Goal: Information Seeking & Learning: Learn about a topic

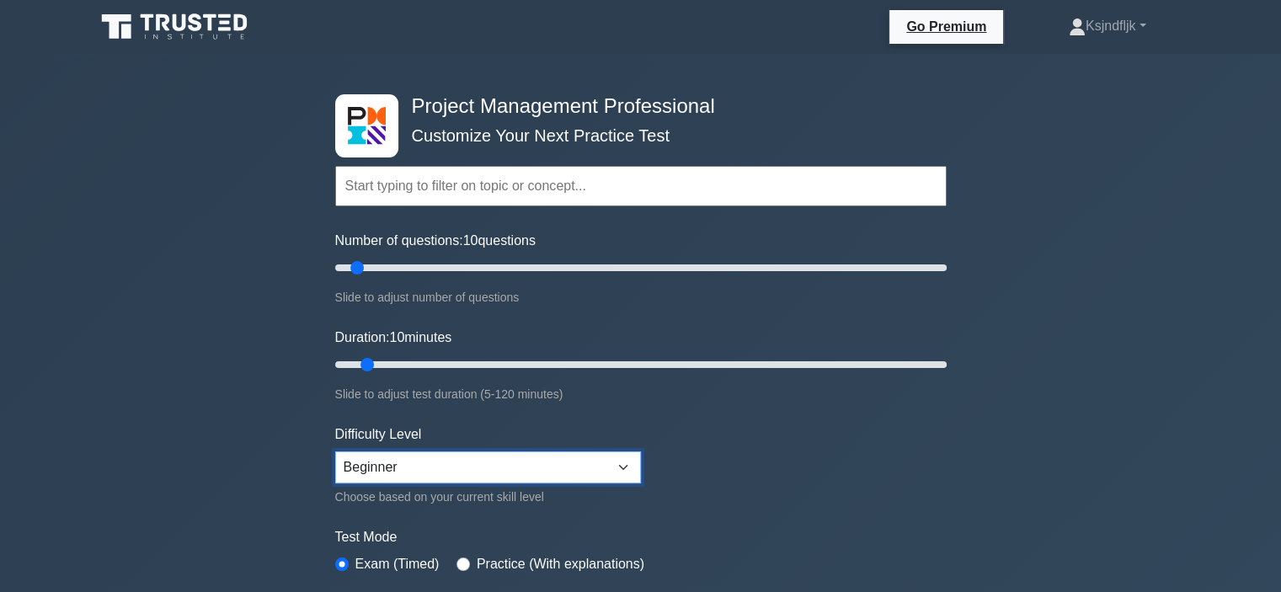
click at [617, 469] on select "Beginner Intermediate Expert" at bounding box center [488, 467] width 306 height 32
select select "expert"
click at [335, 451] on select "Beginner Intermediate Expert" at bounding box center [488, 467] width 306 height 32
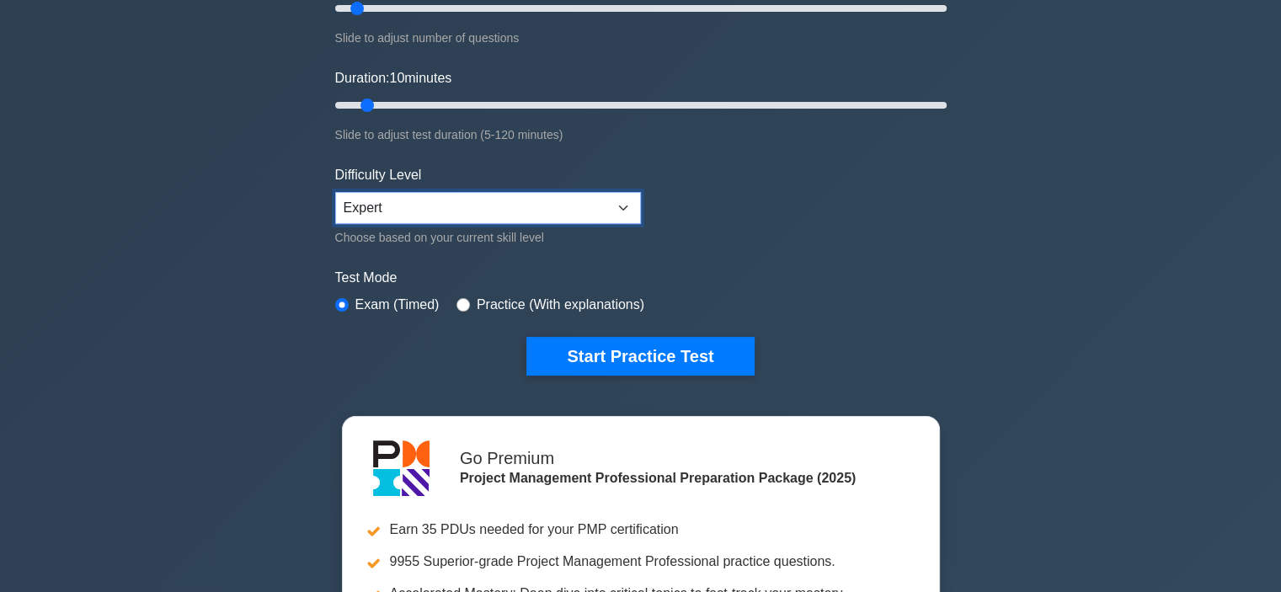
scroll to position [259, 0]
click at [457, 300] on input "radio" at bounding box center [462, 304] width 13 height 13
radio input "true"
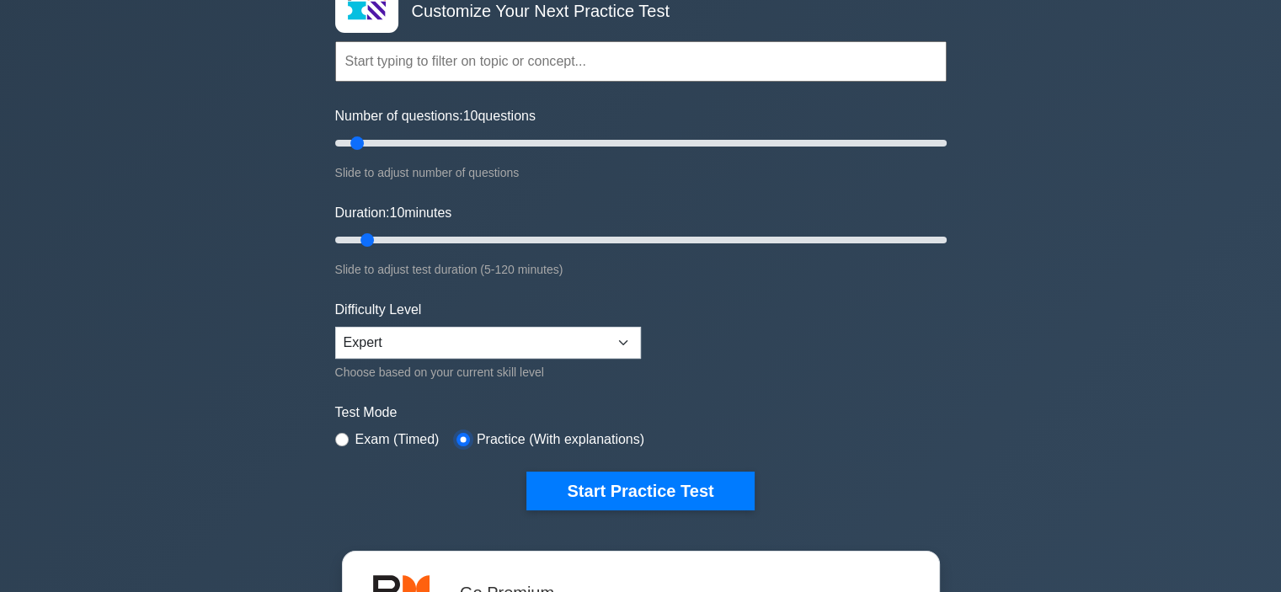
scroll to position [135, 0]
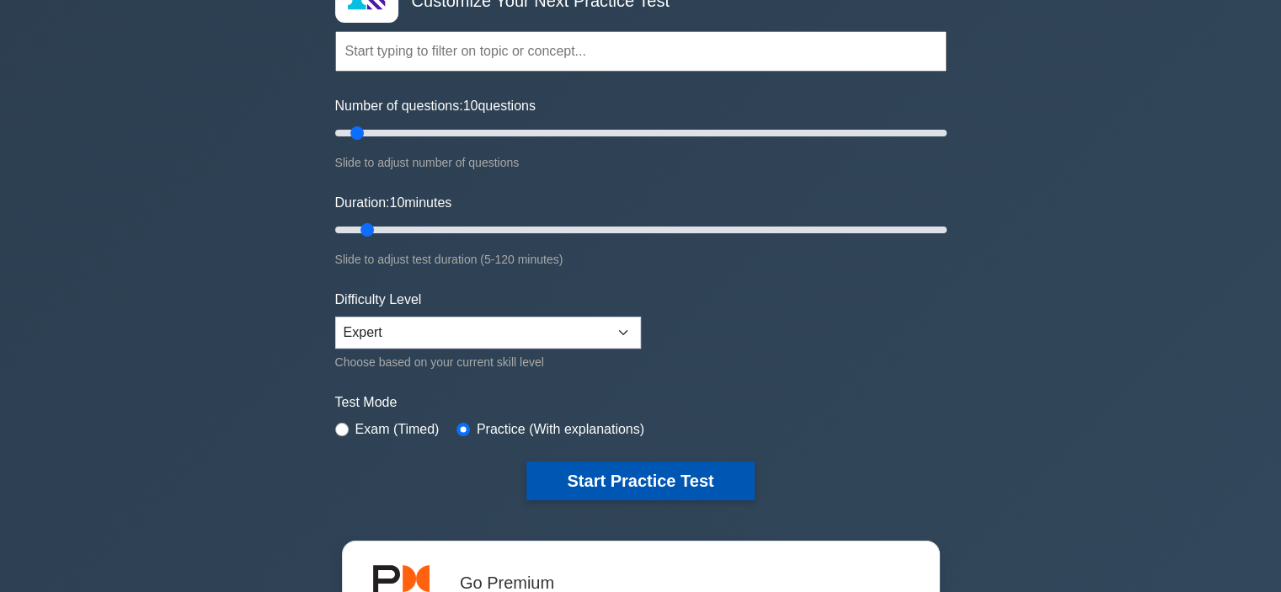
click at [622, 483] on button "Start Practice Test" at bounding box center [639, 480] width 227 height 39
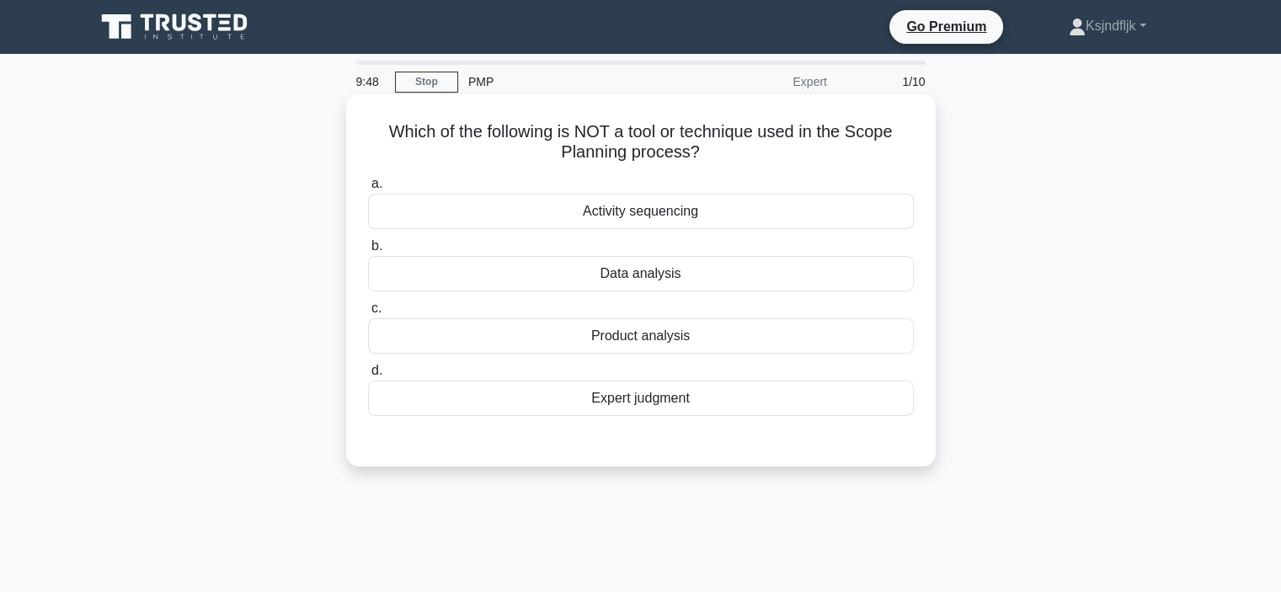
click at [603, 387] on div "Expert judgment" at bounding box center [641, 398] width 546 height 35
click at [368, 376] on input "d. Expert judgment" at bounding box center [368, 370] width 0 height 11
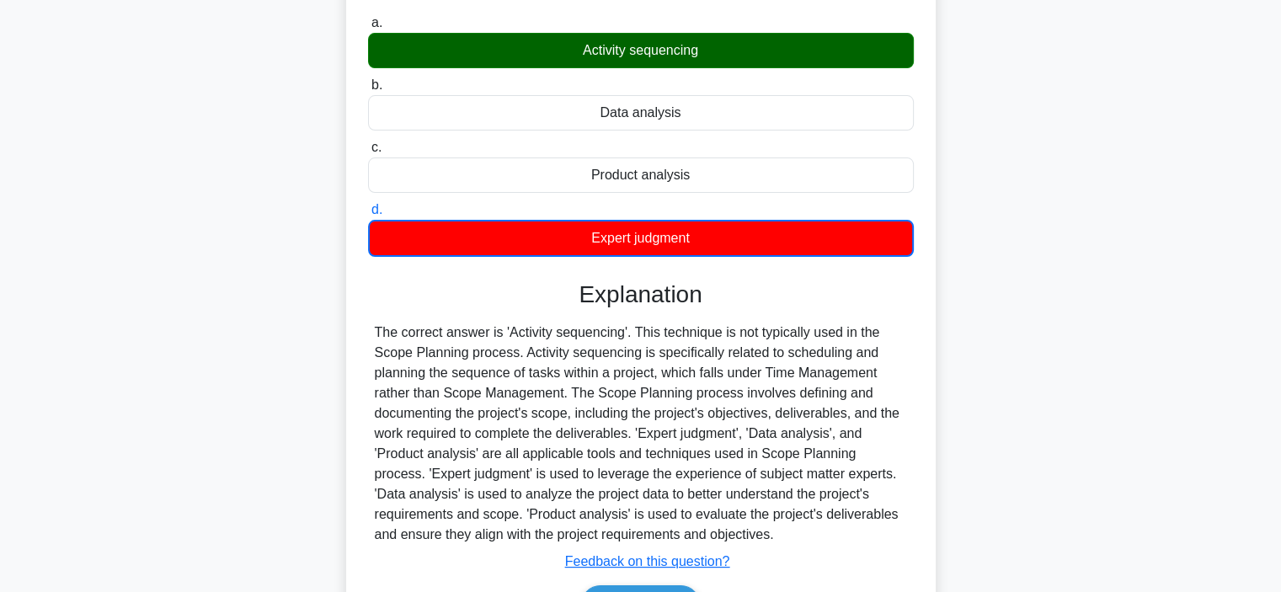
scroll to position [317, 0]
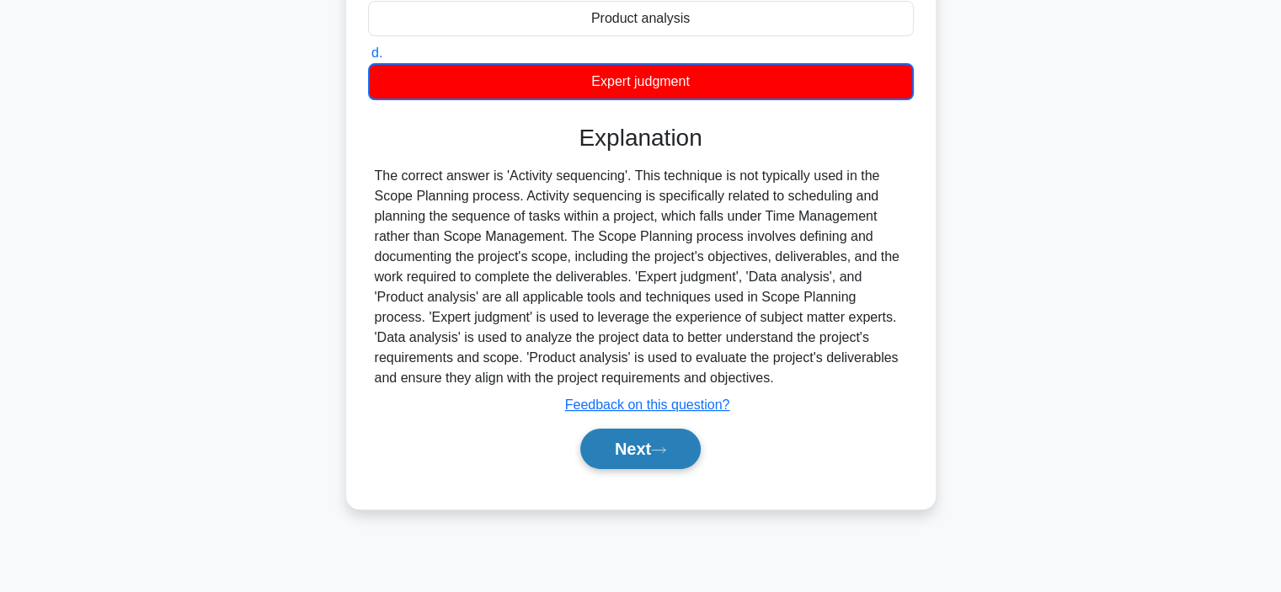
click at [642, 451] on button "Next" at bounding box center [640, 449] width 120 height 40
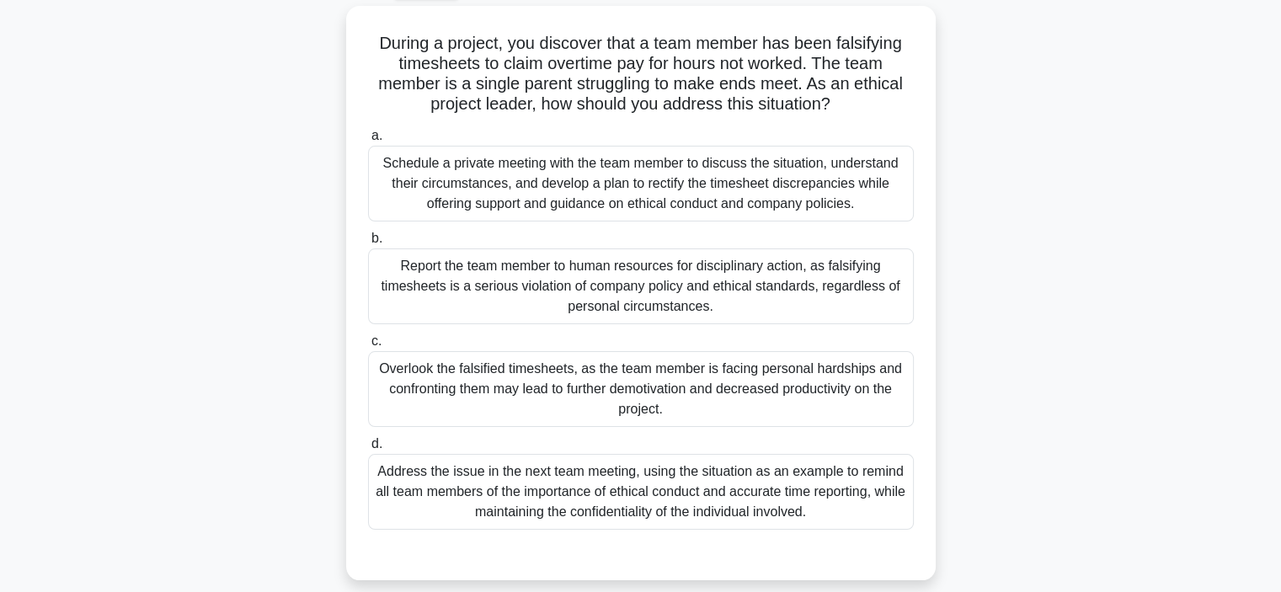
scroll to position [94, 0]
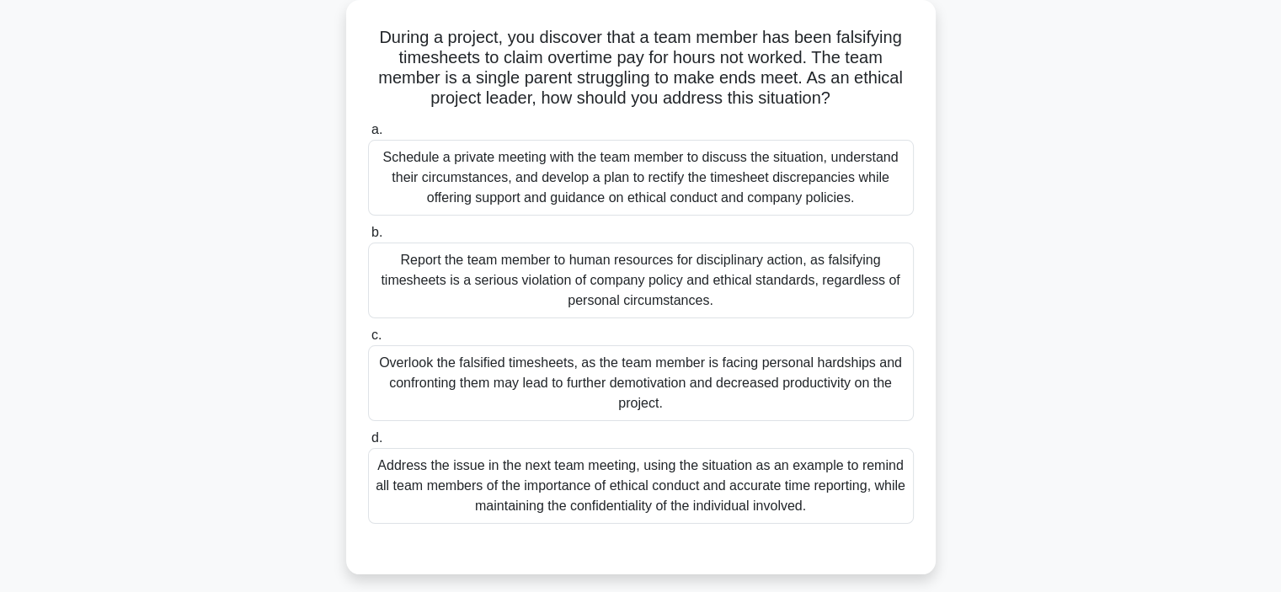
drag, startPoint x: 847, startPoint y: 92, endPoint x: 355, endPoint y: 39, distance: 494.7
click at [355, 39] on div "During a project, you discover that a team member has been falsifying timesheet…" at bounding box center [641, 287] width 576 height 561
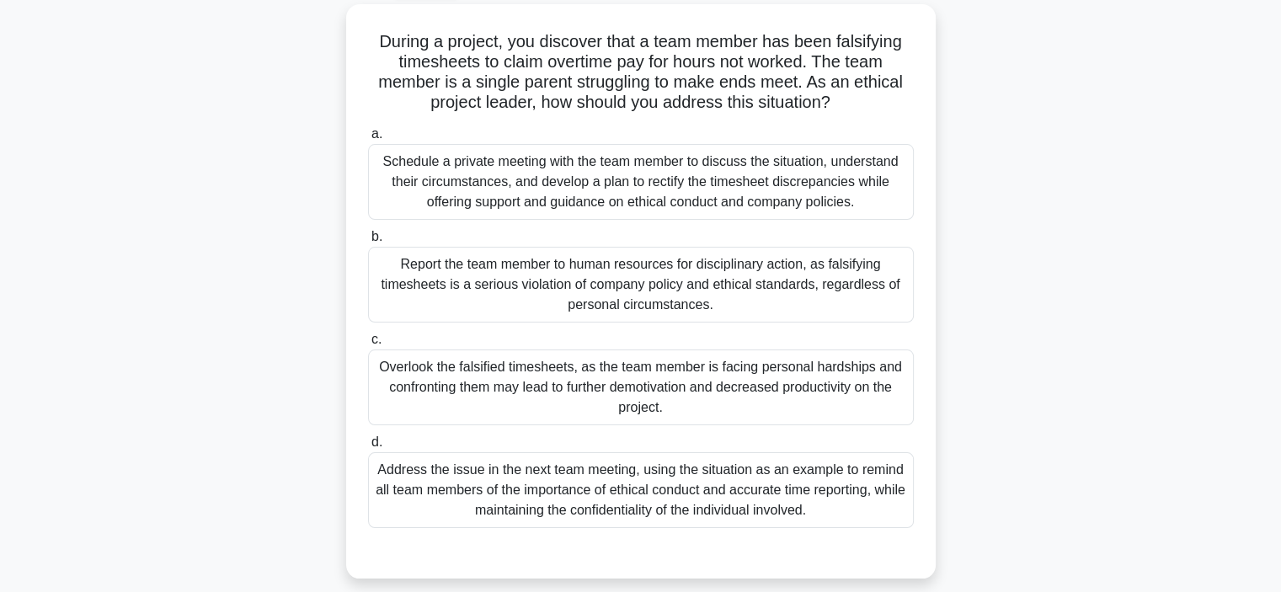
click at [243, 46] on div "During a project, you discover that a team member has been falsifying timesheet…" at bounding box center [641, 301] width 1112 height 595
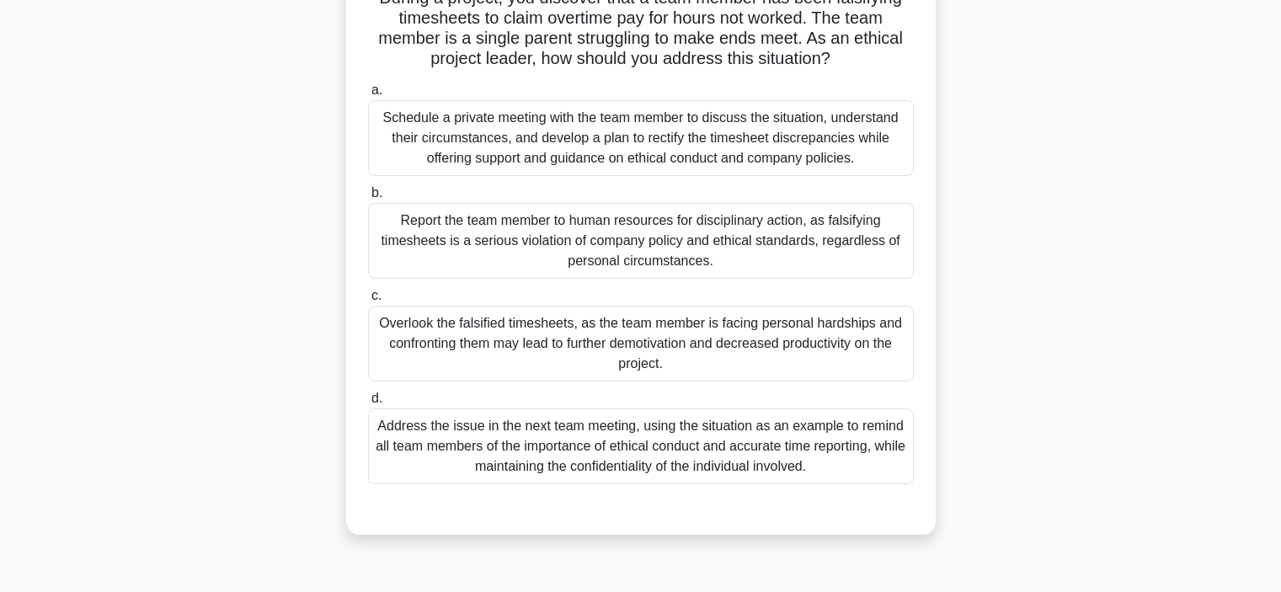
scroll to position [140, 0]
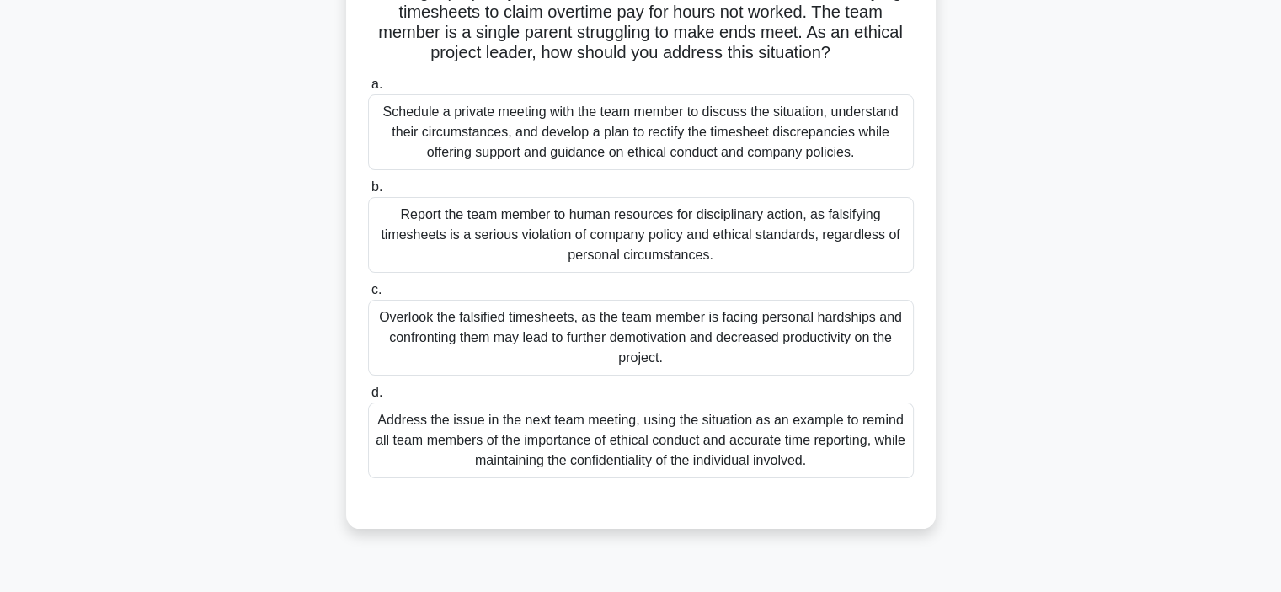
click at [738, 121] on div "Schedule a private meeting with the team member to discuss the situation, under…" at bounding box center [641, 132] width 546 height 76
click at [368, 90] on input "a. Schedule a private meeting with the team member to discuss the situation, un…" at bounding box center [368, 84] width 0 height 11
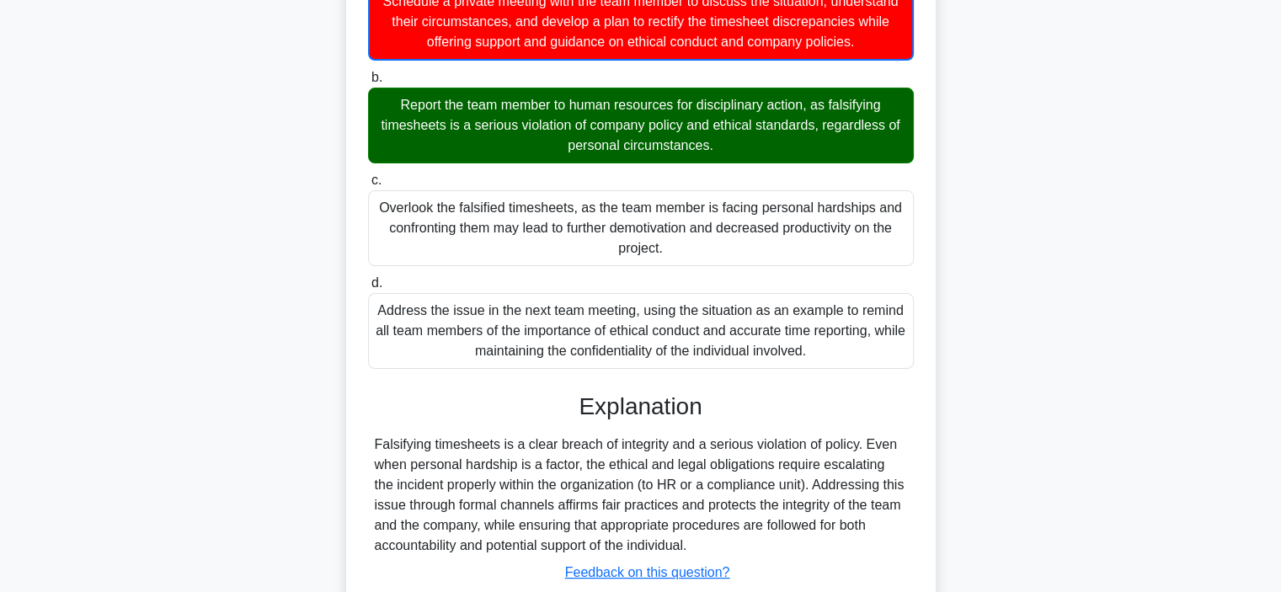
scroll to position [386, 0]
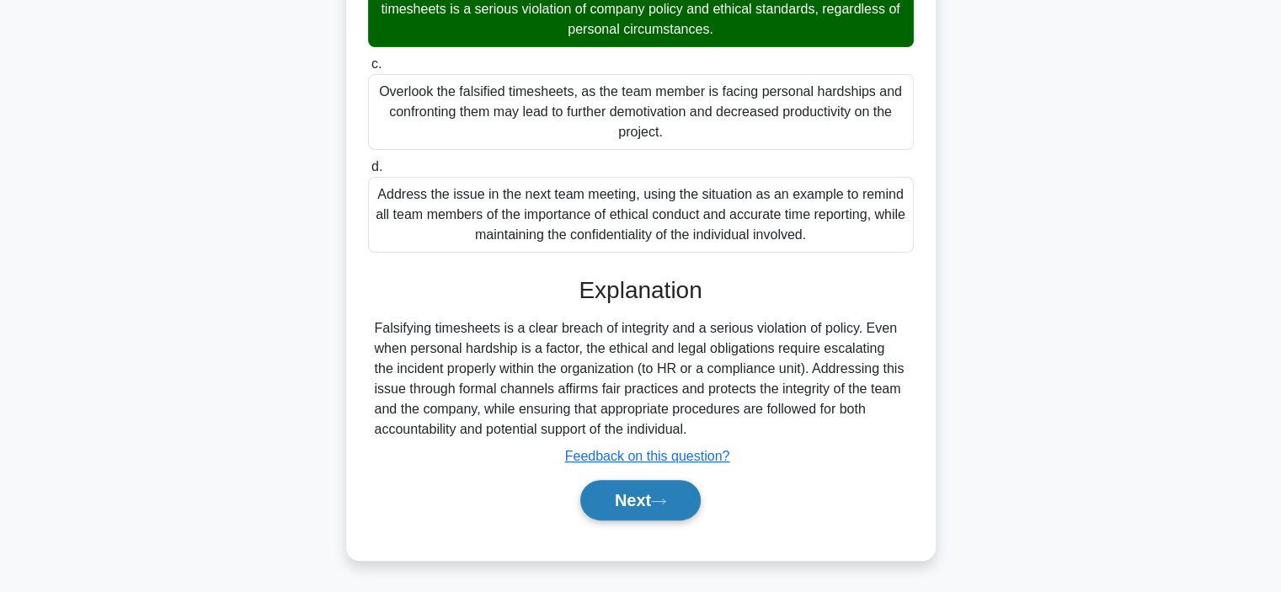
click at [608, 516] on button "Next" at bounding box center [640, 500] width 120 height 40
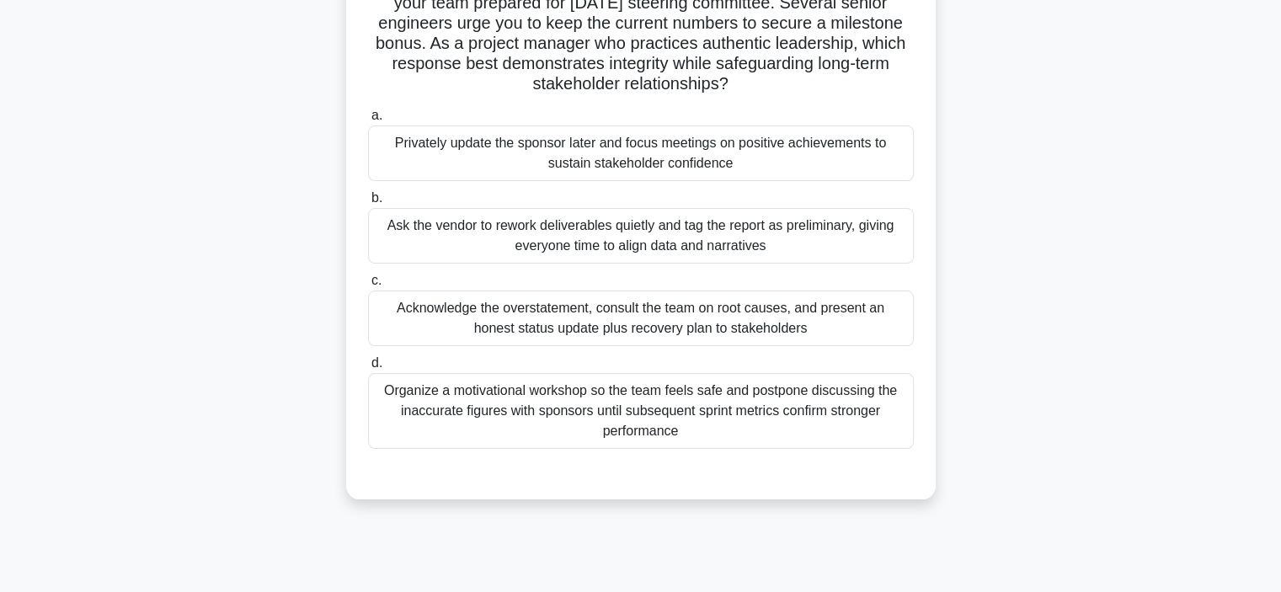
scroll to position [154, 0]
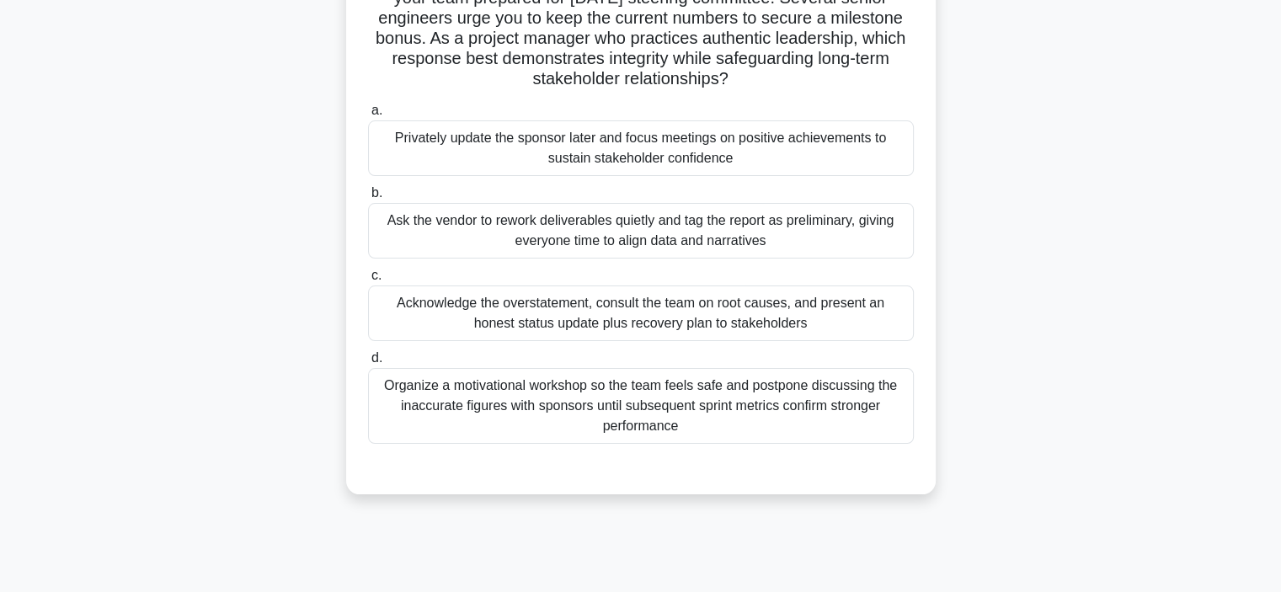
click at [795, 299] on div "Acknowledge the overstatement, consult the team on root causes, and present an …" at bounding box center [641, 313] width 546 height 56
click at [368, 281] on input "c. Acknowledge the overstatement, consult the team on root causes, and present …" at bounding box center [368, 275] width 0 height 11
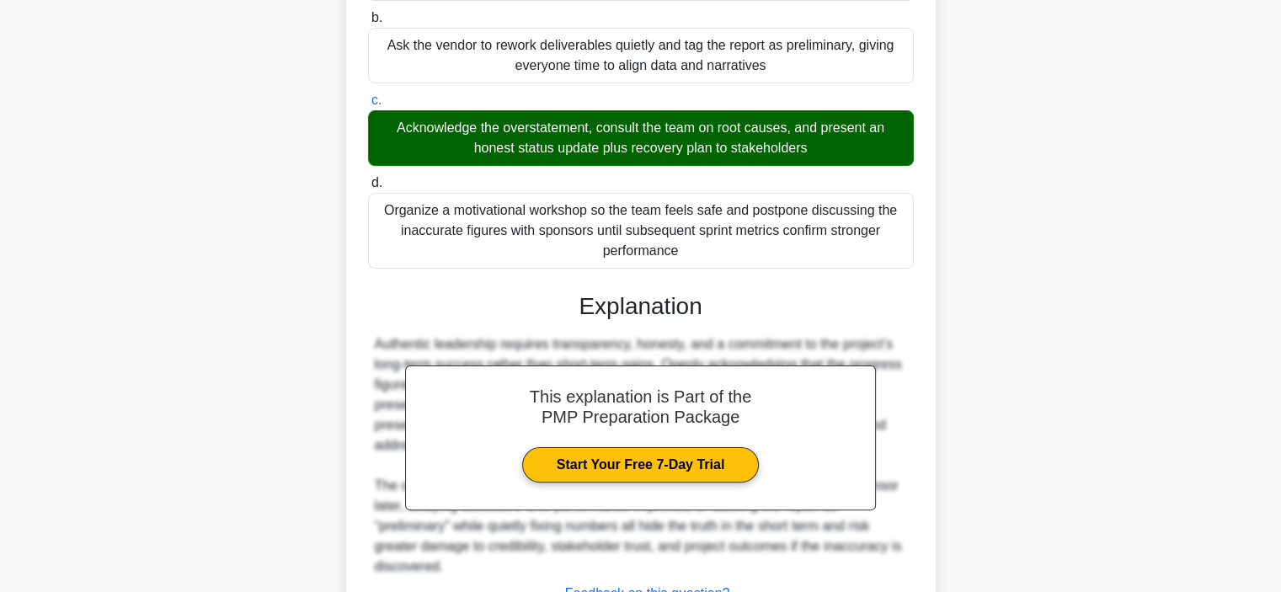
scroll to position [465, 0]
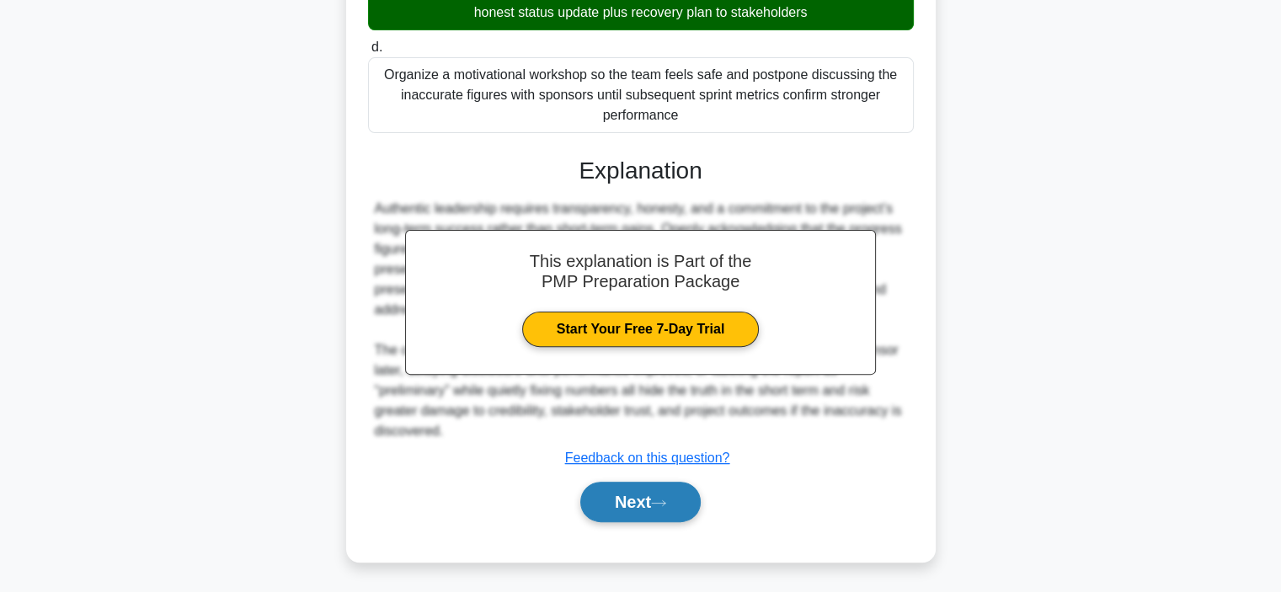
click at [651, 488] on button "Next" at bounding box center [640, 502] width 120 height 40
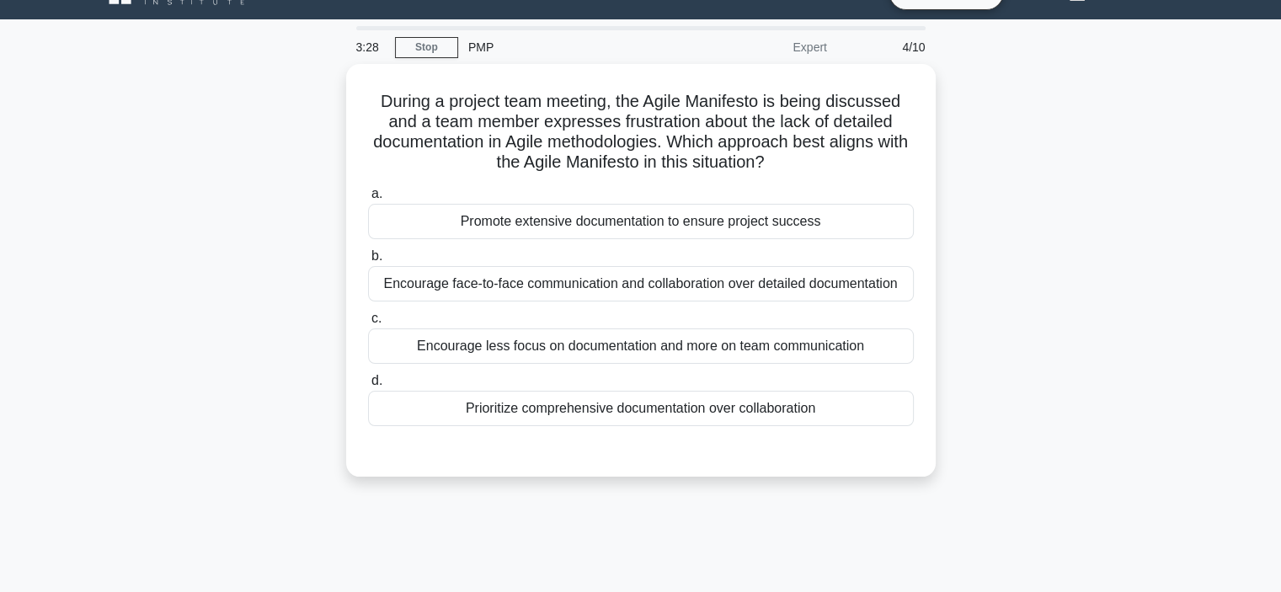
scroll to position [36, 0]
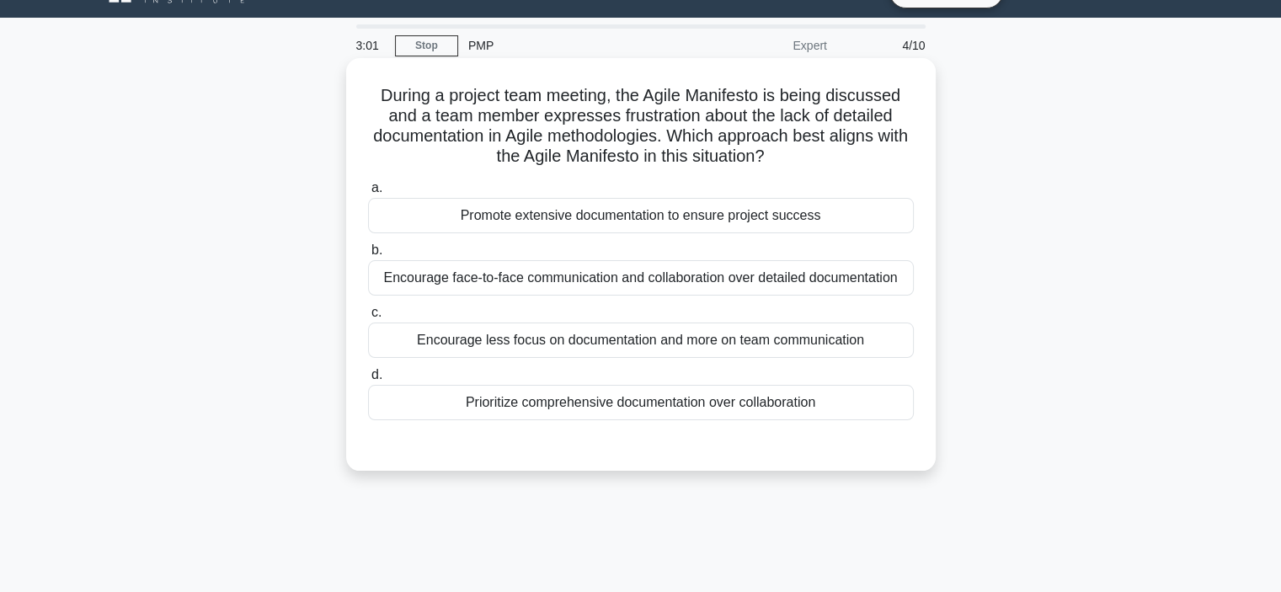
click at [649, 344] on div "Encourage less focus on documentation and more on team communication" at bounding box center [641, 340] width 546 height 35
click at [368, 318] on input "c. Encourage less focus on documentation and more on team communication" at bounding box center [368, 312] width 0 height 11
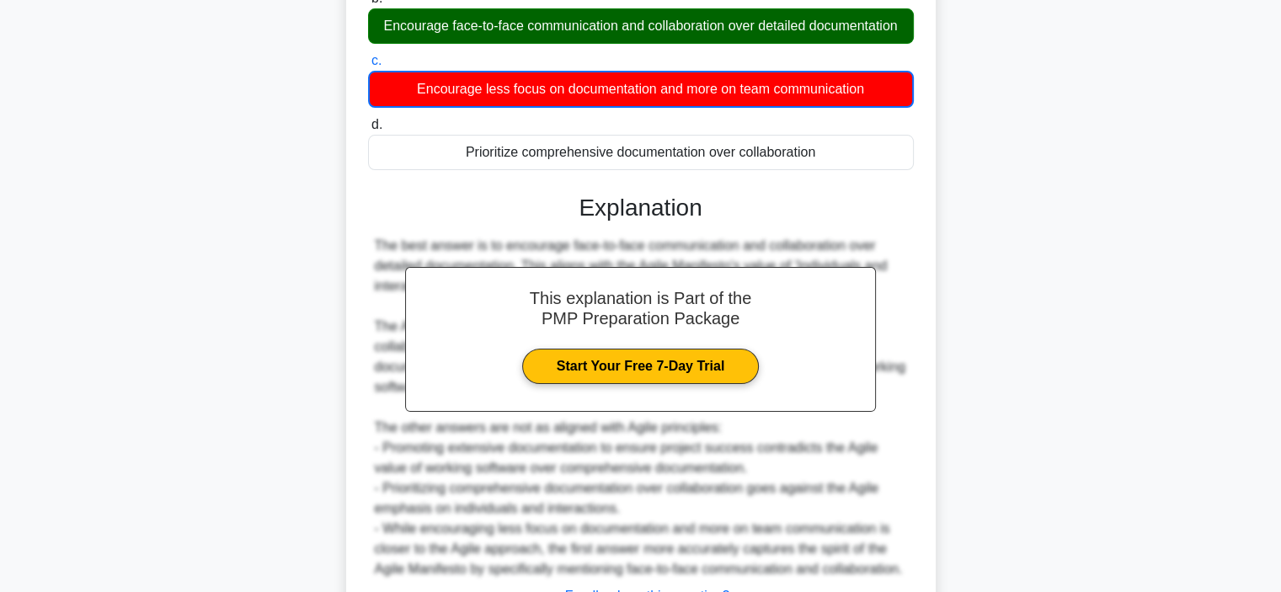
scroll to position [390, 0]
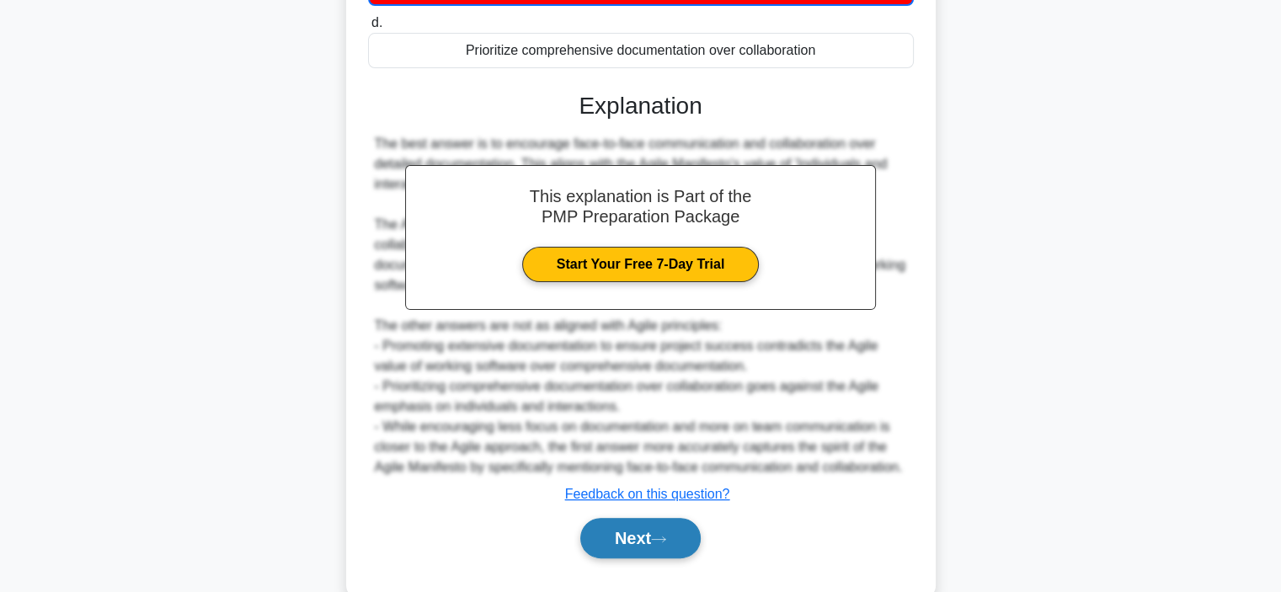
click at [643, 558] on button "Next" at bounding box center [640, 538] width 120 height 40
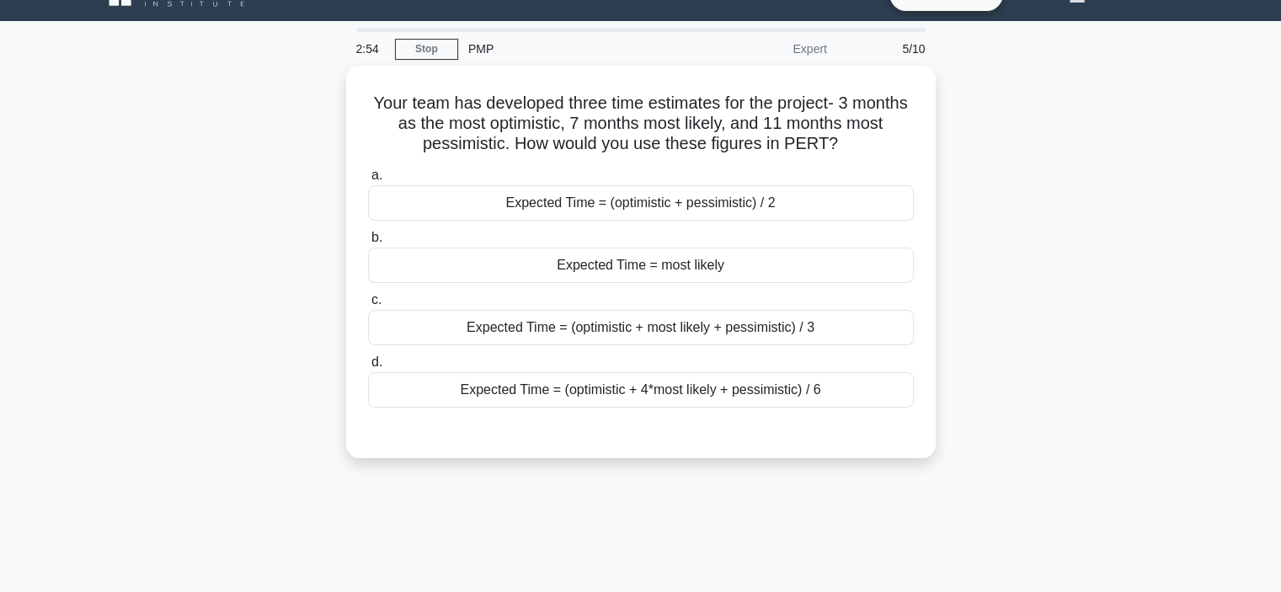
scroll to position [34, 0]
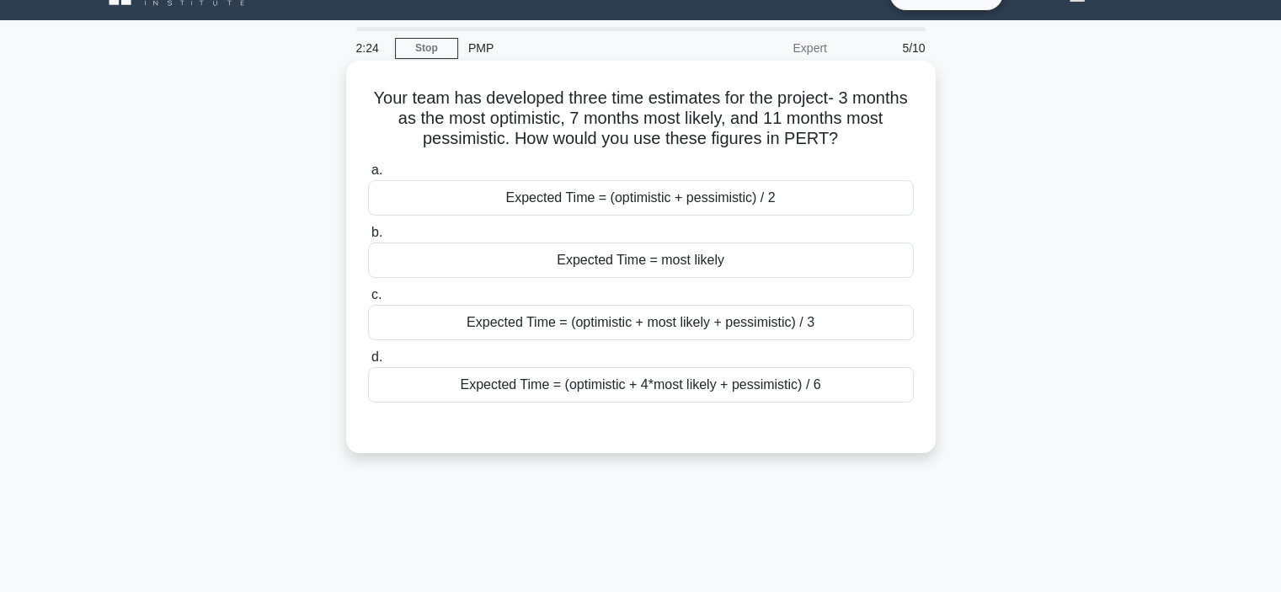
click at [738, 317] on div "Expected Time = (optimistic + most likely + pessimistic) / 3" at bounding box center [641, 322] width 546 height 35
click at [368, 301] on input "c. Expected Time = (optimistic + most likely + pessimistic) / 3" at bounding box center [368, 295] width 0 height 11
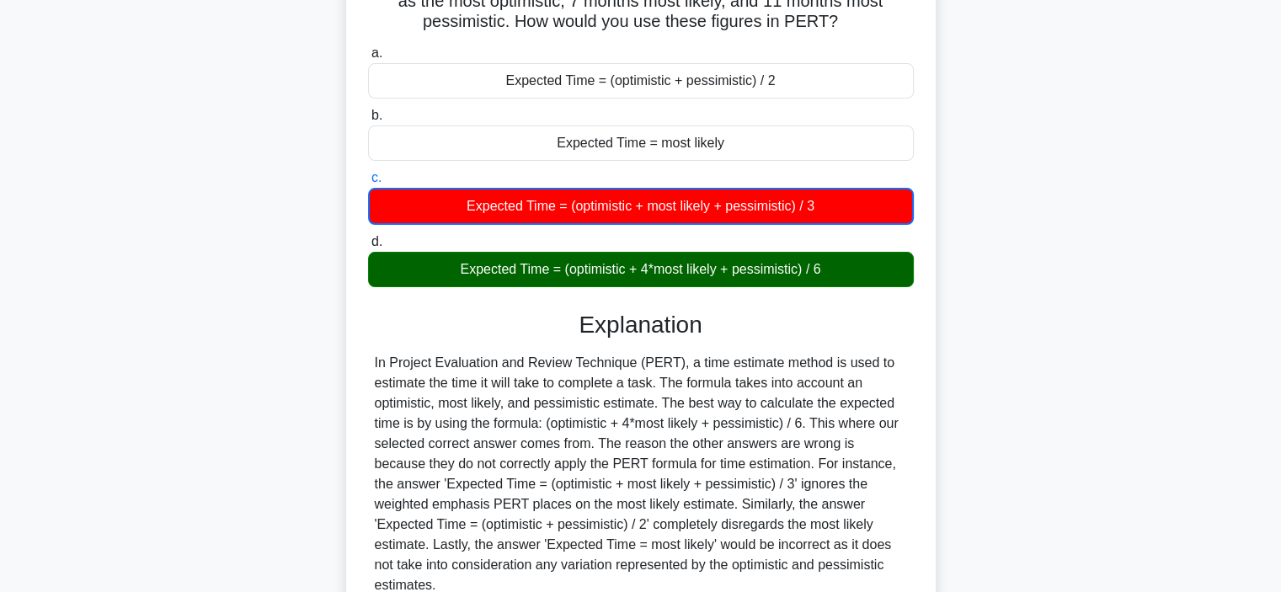
scroll to position [317, 0]
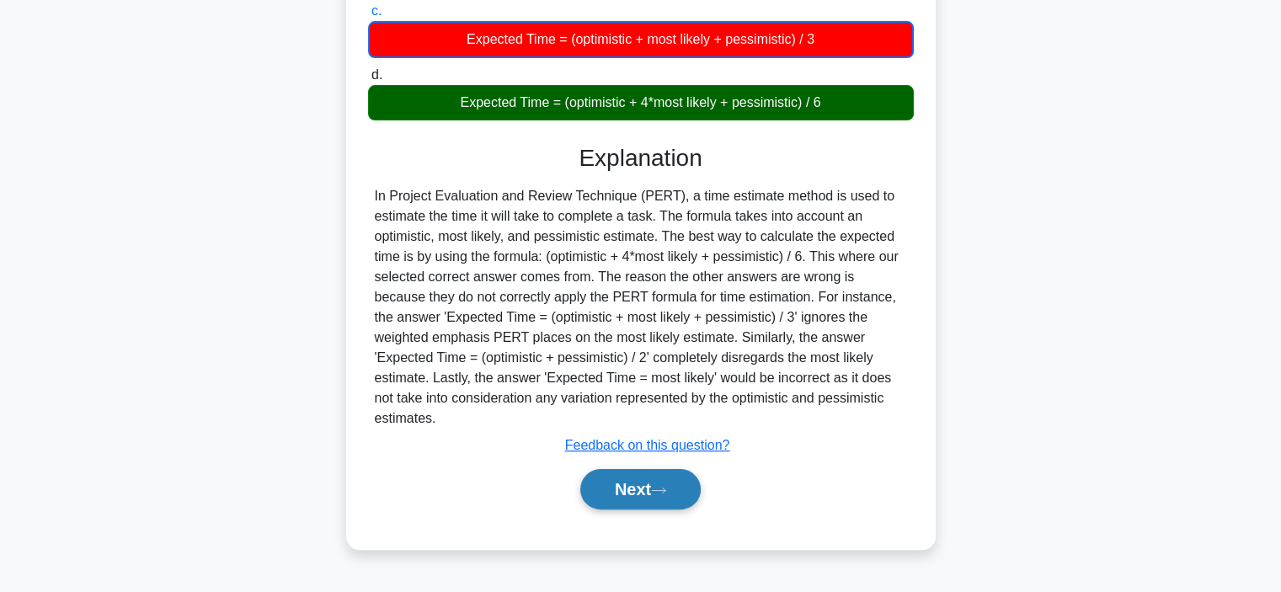
click at [654, 469] on button "Next" at bounding box center [640, 489] width 120 height 40
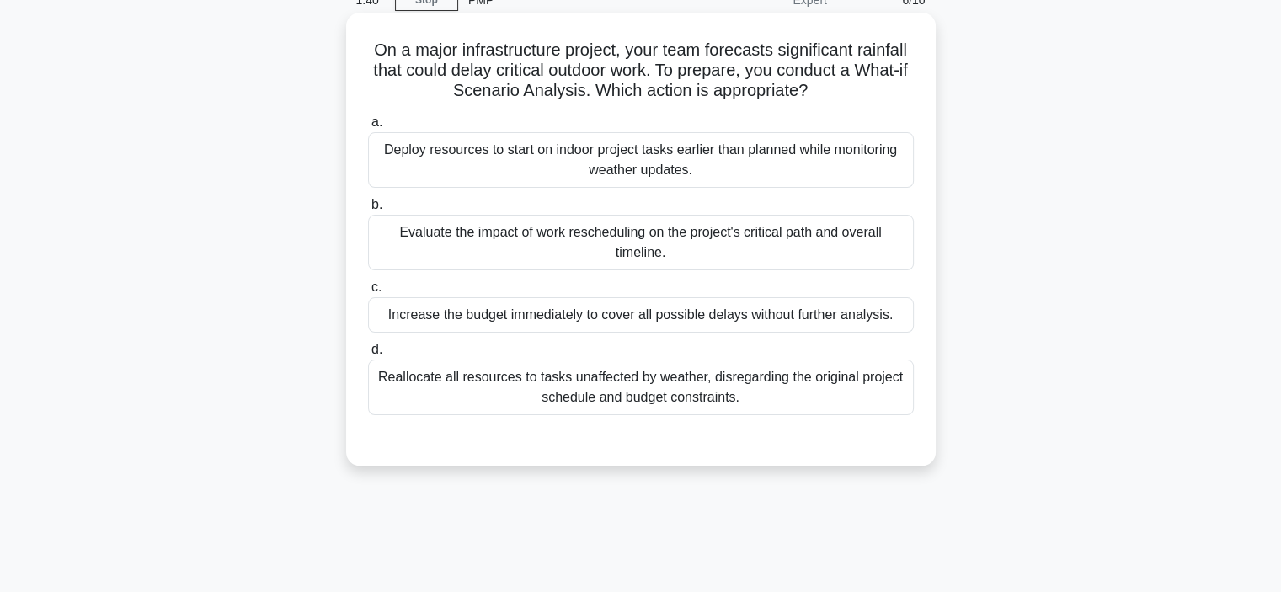
scroll to position [81, 0]
click at [608, 227] on div "Evaluate the impact of work rescheduling on the project's critical path and ove…" at bounding box center [641, 244] width 546 height 56
click at [368, 211] on input "b. Evaluate the impact of work rescheduling on the project's critical path and …" at bounding box center [368, 205] width 0 height 11
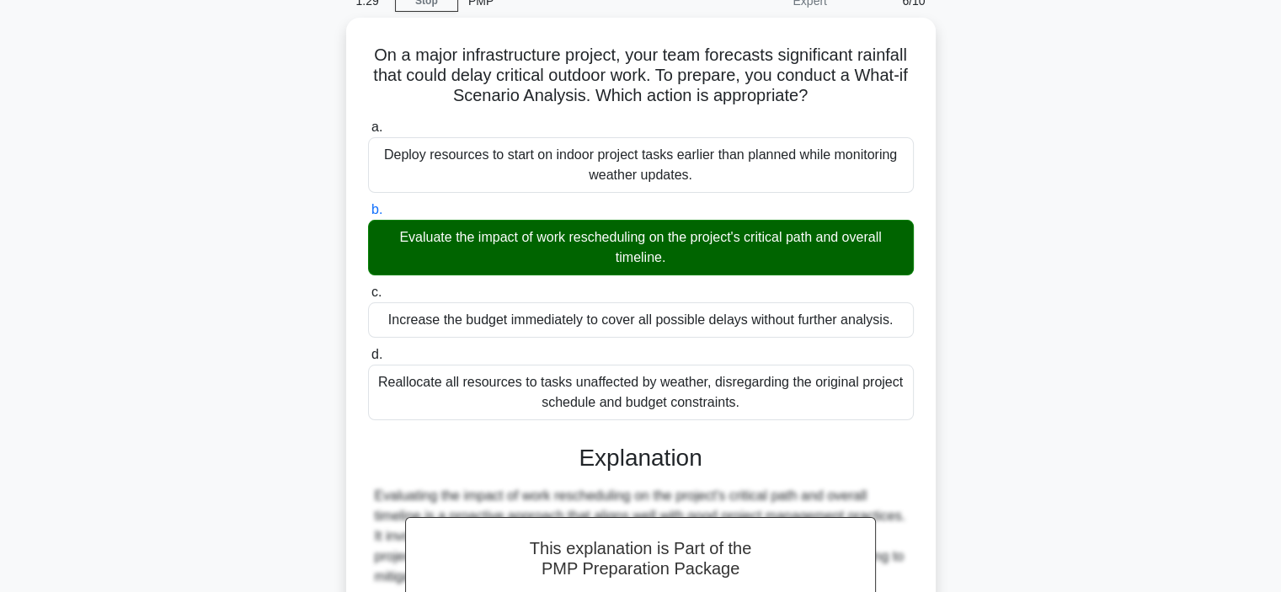
scroll to position [404, 0]
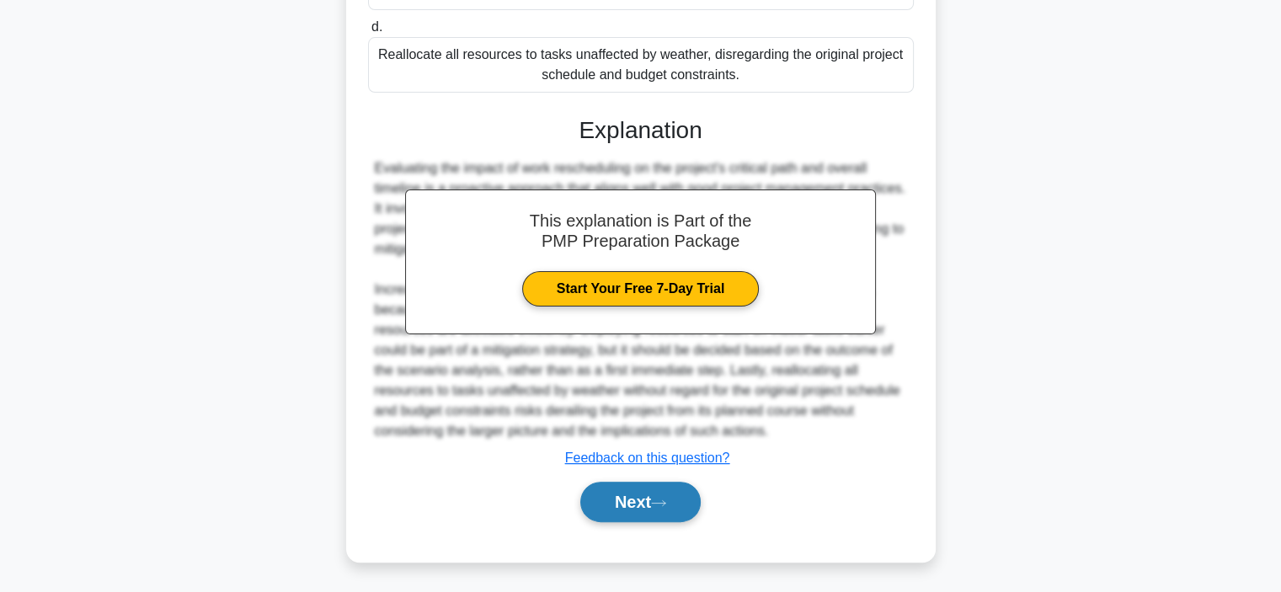
click at [634, 507] on button "Next" at bounding box center [640, 502] width 120 height 40
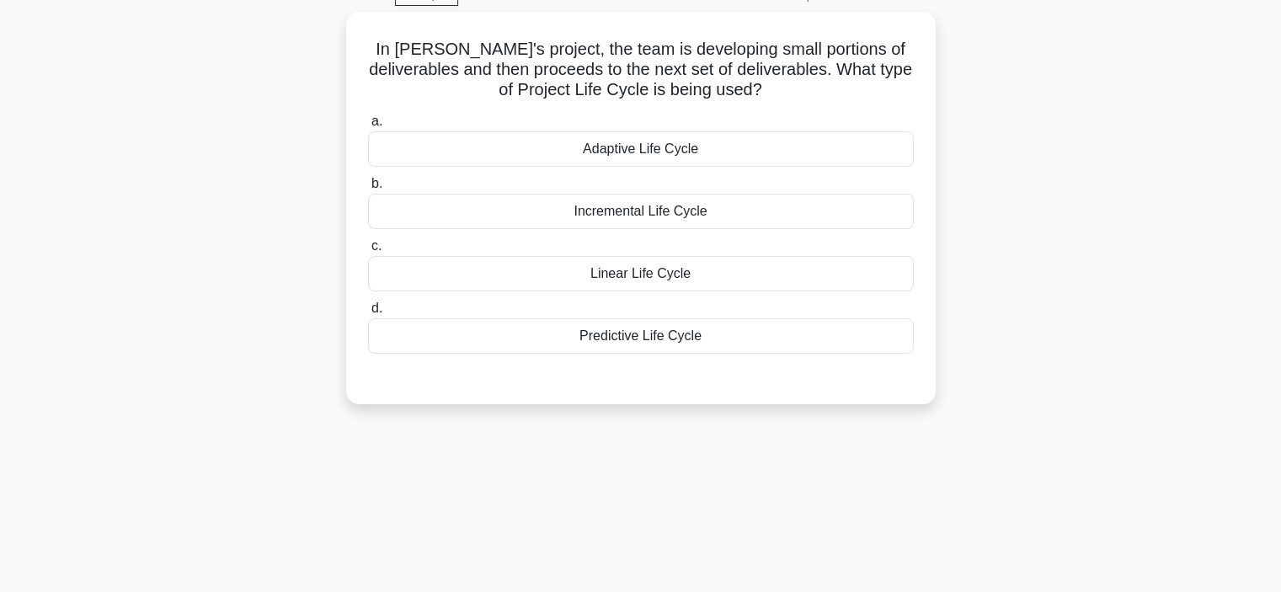
scroll to position [45, 0]
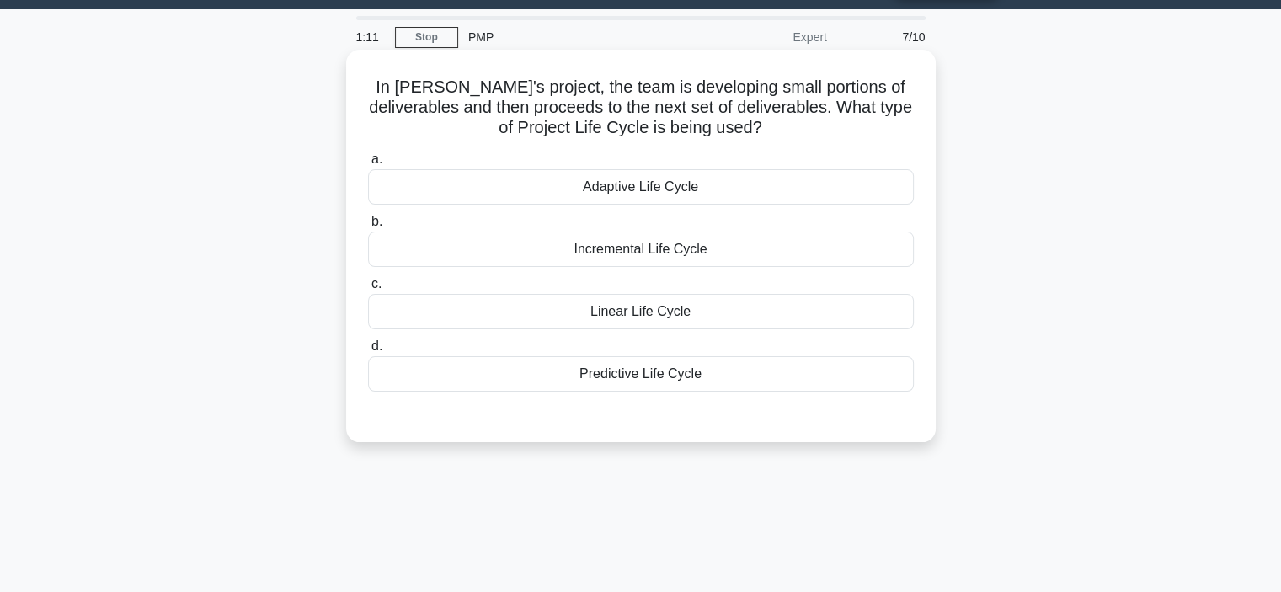
click at [711, 254] on div "Incremental Life Cycle" at bounding box center [641, 249] width 546 height 35
click at [368, 227] on input "b. Incremental Life Cycle" at bounding box center [368, 221] width 0 height 11
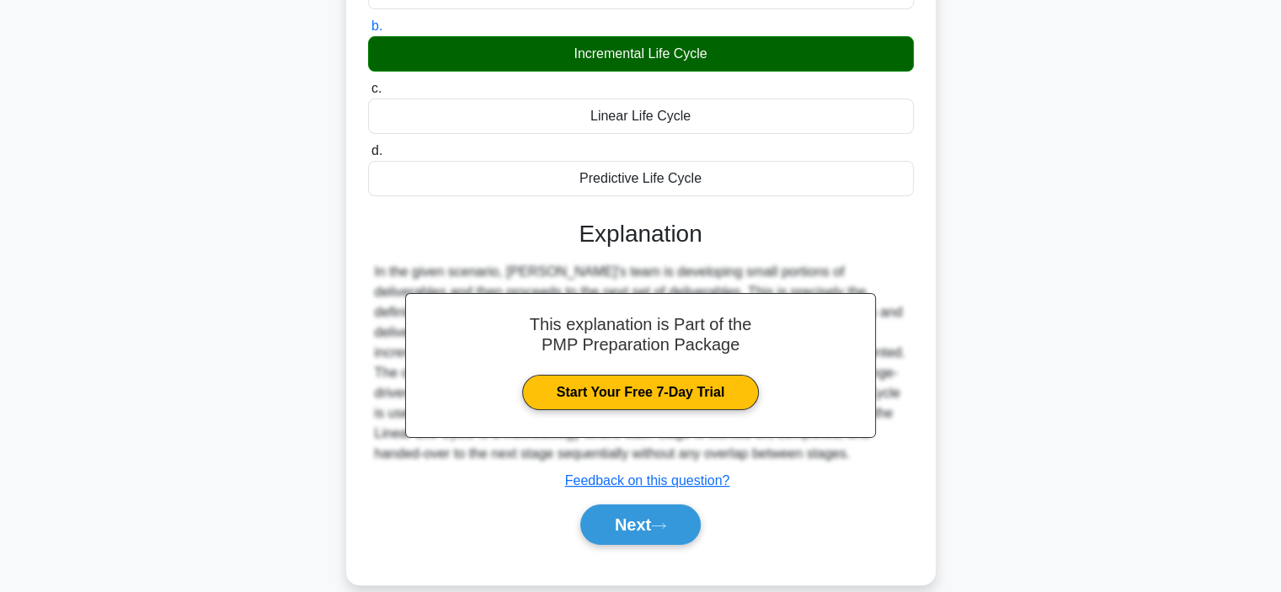
scroll to position [317, 0]
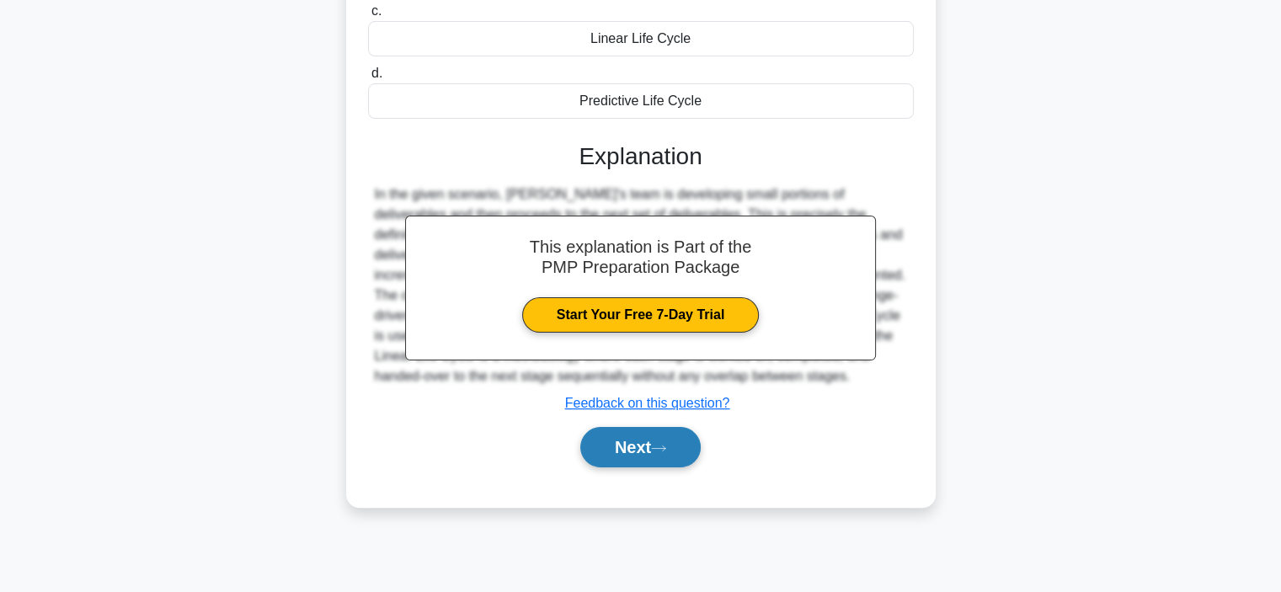
click at [638, 441] on button "Next" at bounding box center [640, 447] width 120 height 40
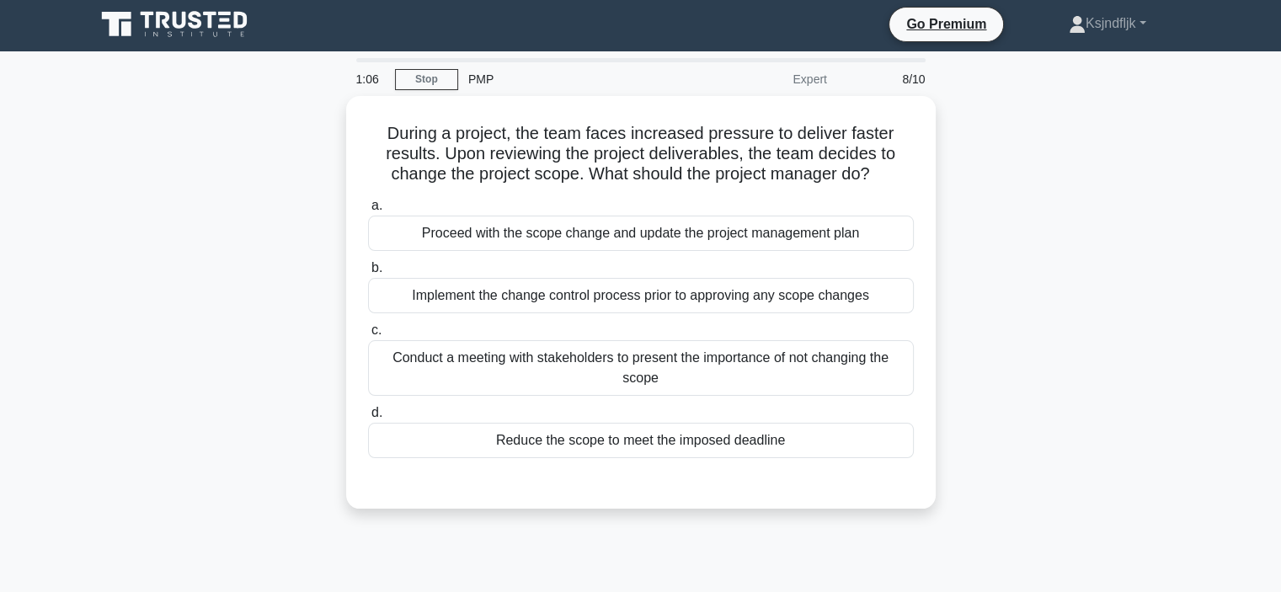
scroll to position [0, 0]
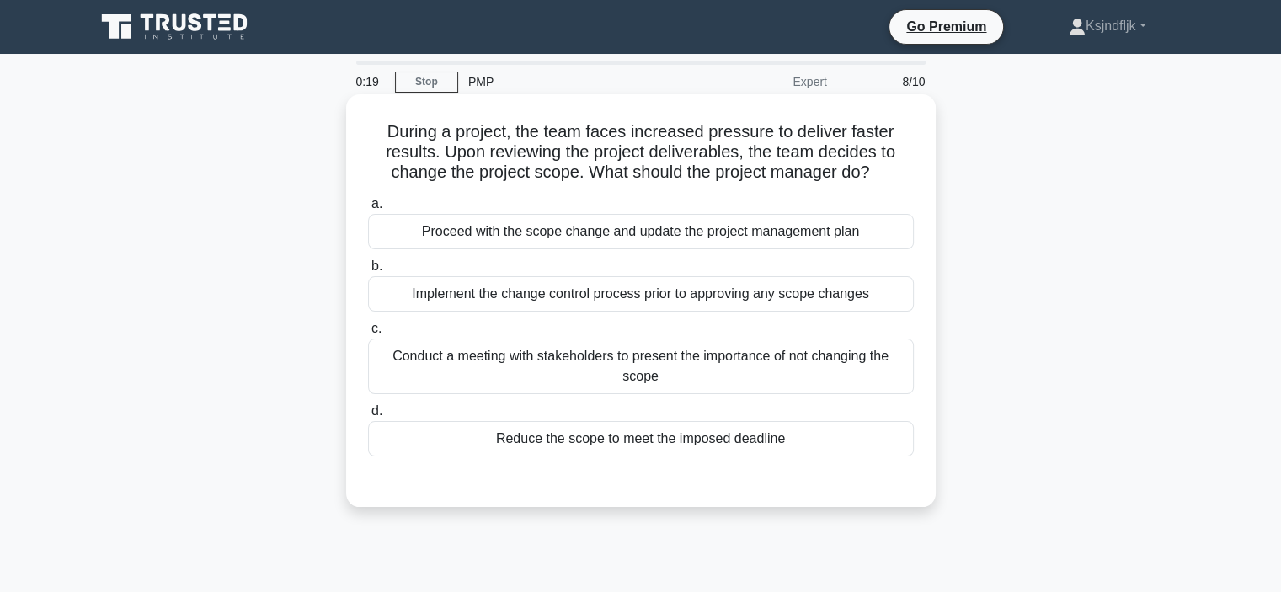
click at [656, 370] on div "Conduct a meeting with stakeholders to present the importance of not changing t…" at bounding box center [641, 367] width 546 height 56
click at [368, 334] on input "c. Conduct a meeting with stakeholders to present the importance of not changin…" at bounding box center [368, 328] width 0 height 11
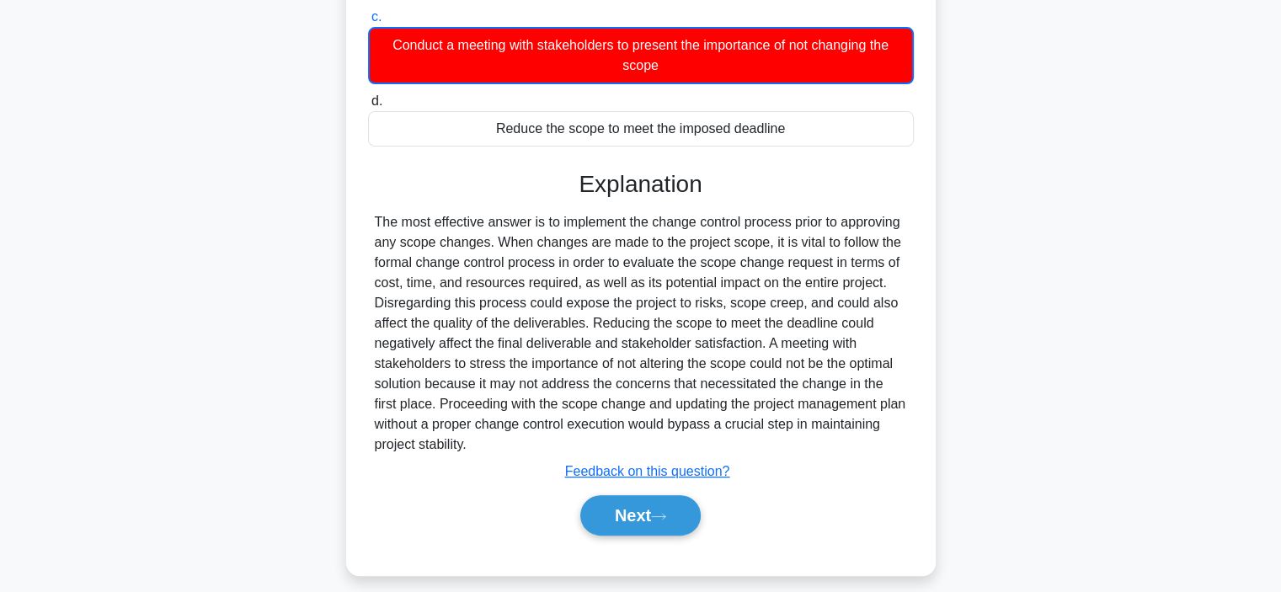
scroll to position [325, 0]
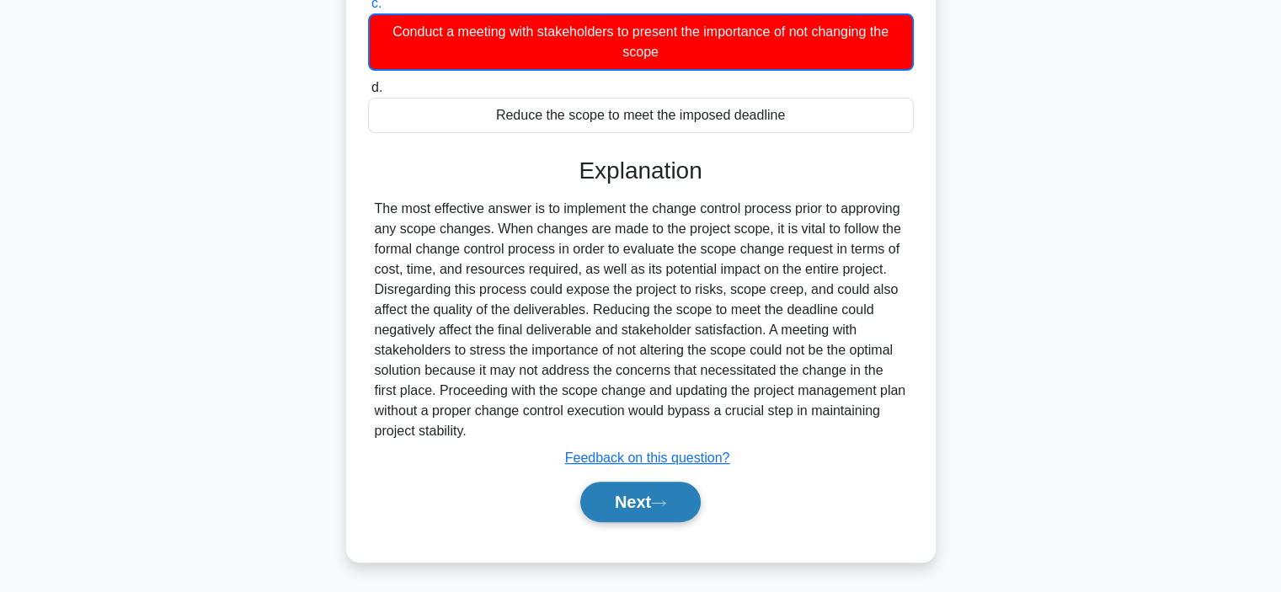
click at [664, 500] on icon at bounding box center [658, 503] width 15 height 9
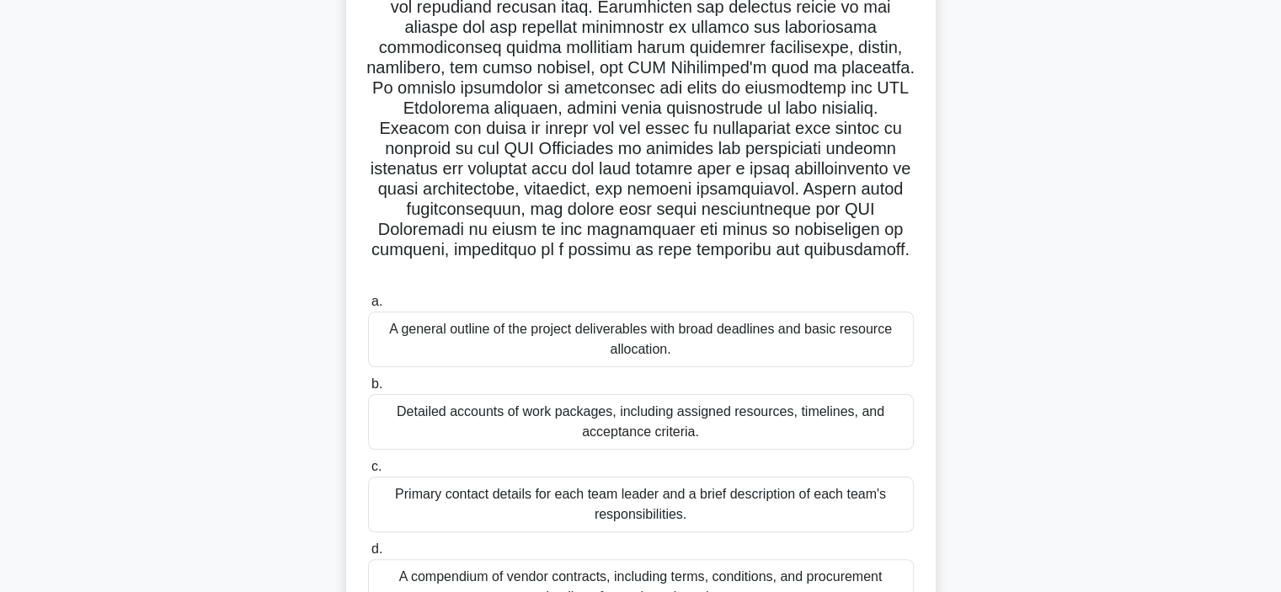
scroll to position [411, 0]
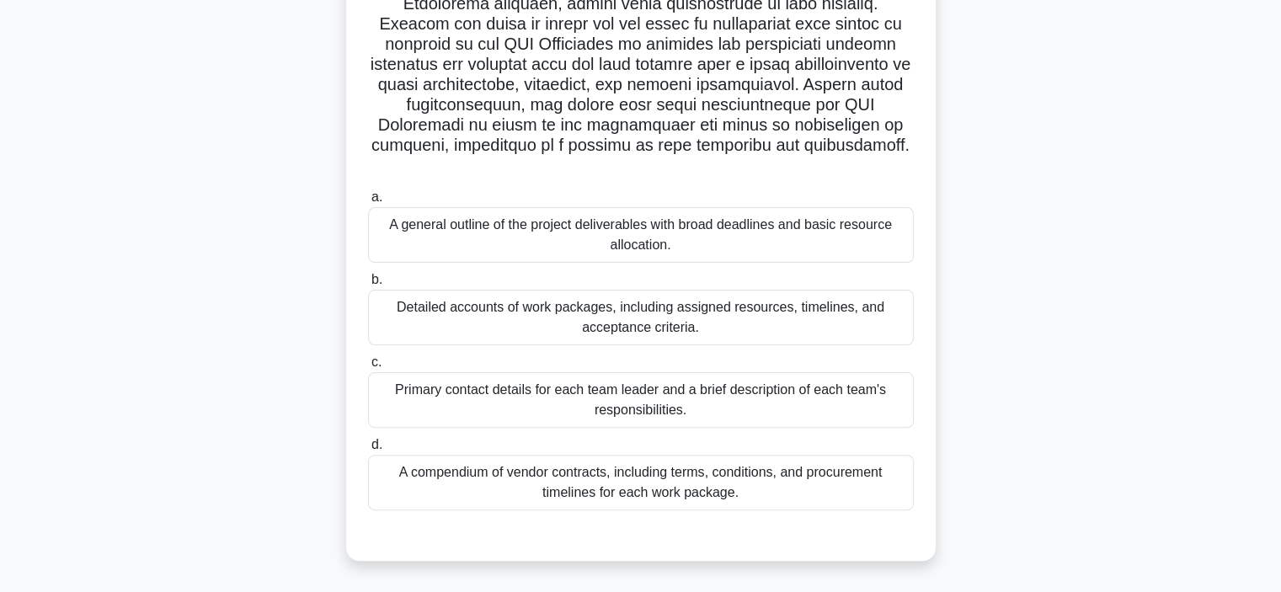
click at [683, 387] on div "Primary contact details for each team leader and a brief description of each te…" at bounding box center [641, 400] width 546 height 56
click at [368, 368] on input "c. Primary contact details for each team leader and a brief description of each…" at bounding box center [368, 362] width 0 height 11
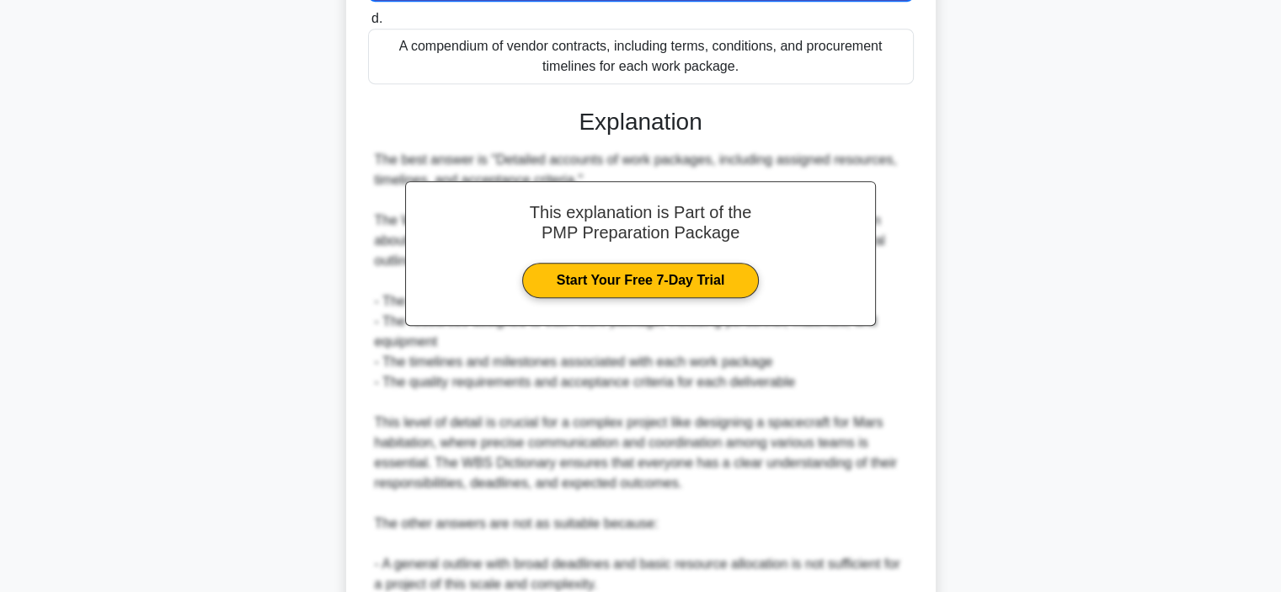
scroll to position [1073, 0]
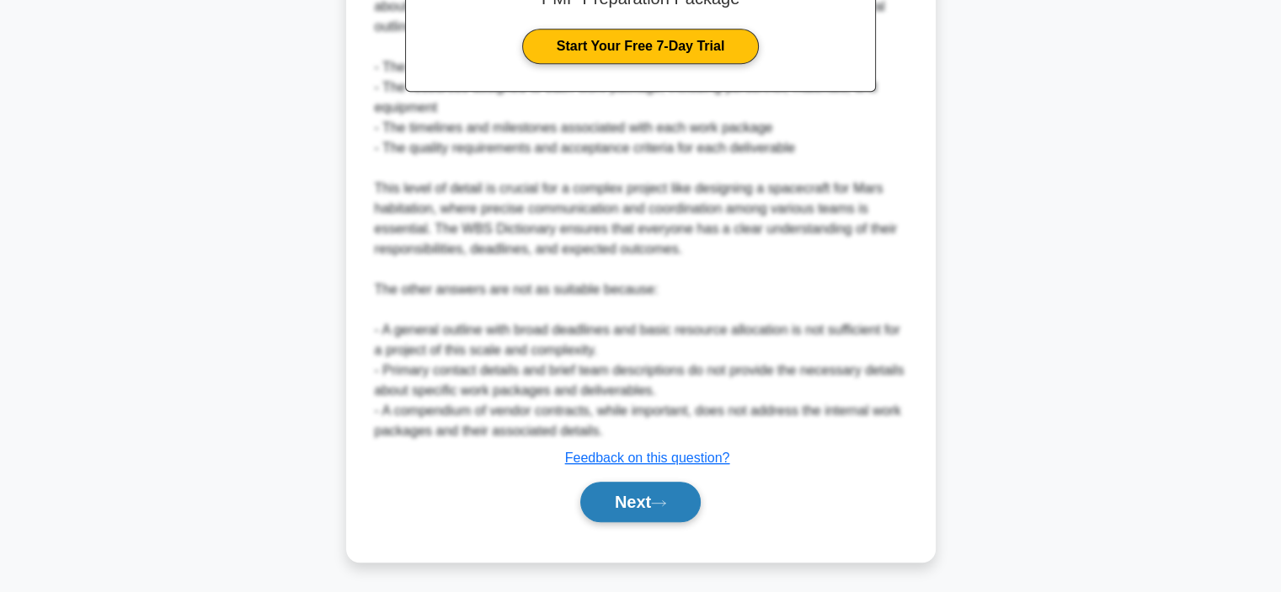
click at [611, 504] on button "Next" at bounding box center [640, 502] width 120 height 40
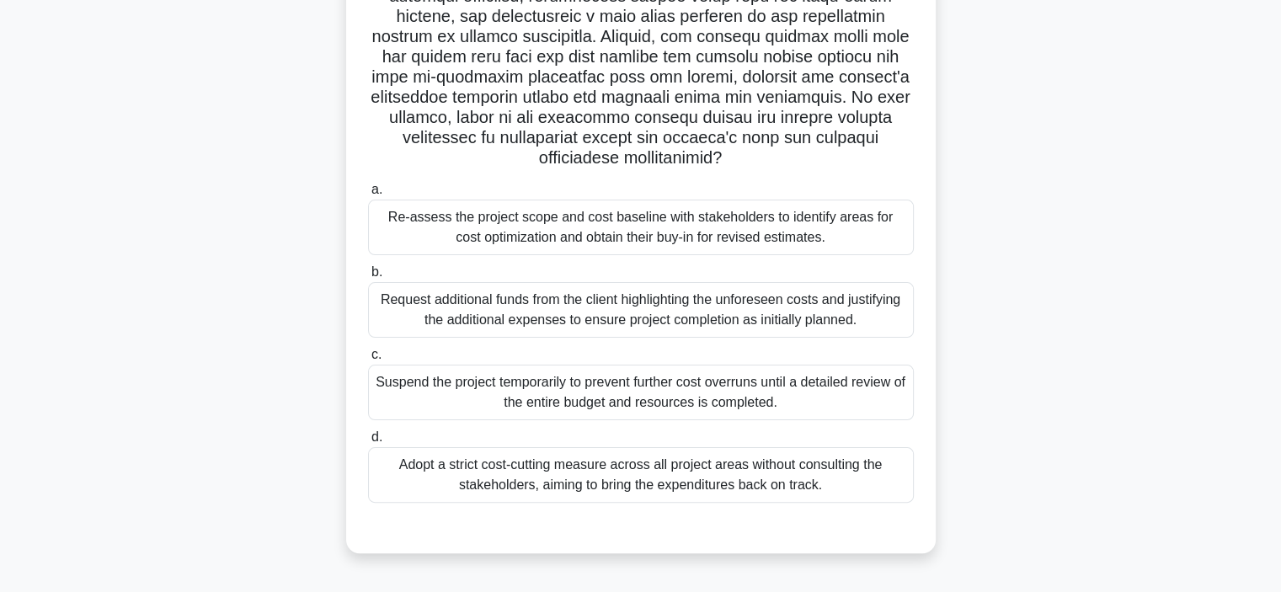
click at [626, 377] on div "Suspend the project temporarily to prevent further cost overruns until a detail…" at bounding box center [641, 393] width 546 height 56
click at [368, 360] on input "c. Suspend the project temporarily to prevent further cost overruns until a det…" at bounding box center [368, 354] width 0 height 11
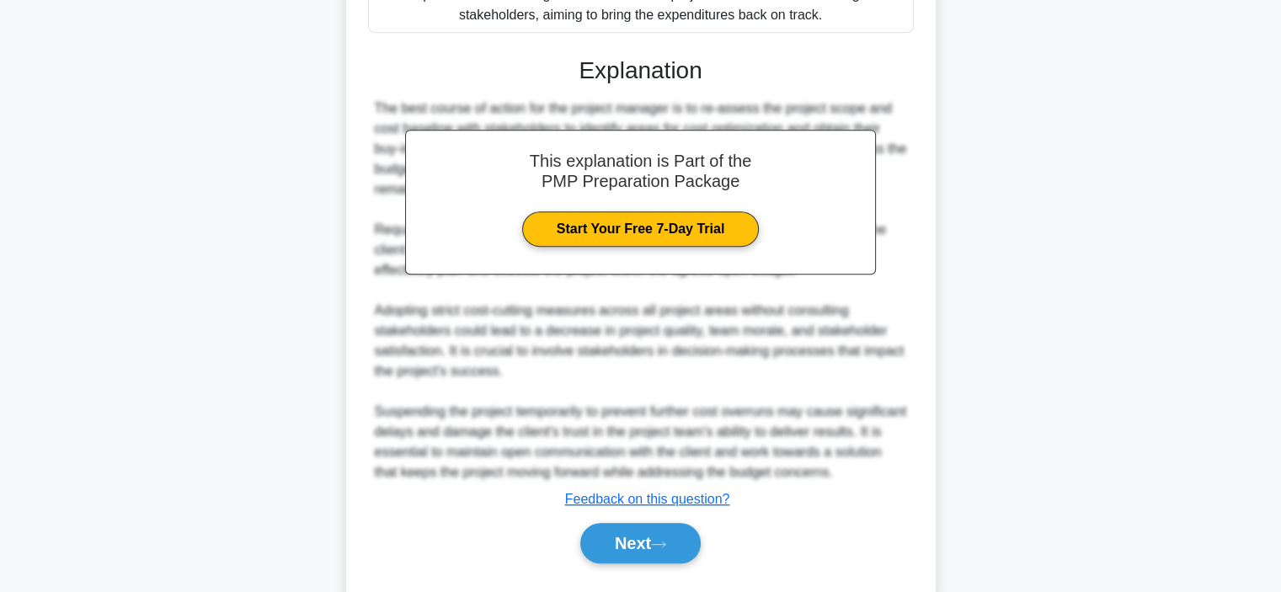
scroll to position [830, 0]
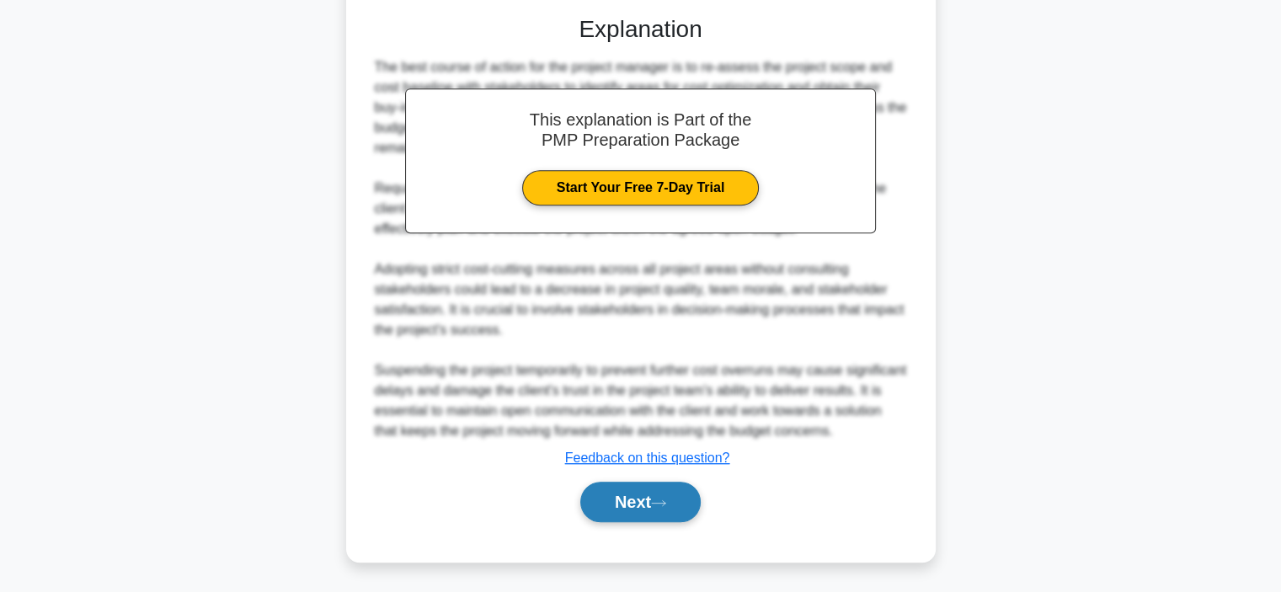
click at [643, 483] on button "Next" at bounding box center [640, 502] width 120 height 40
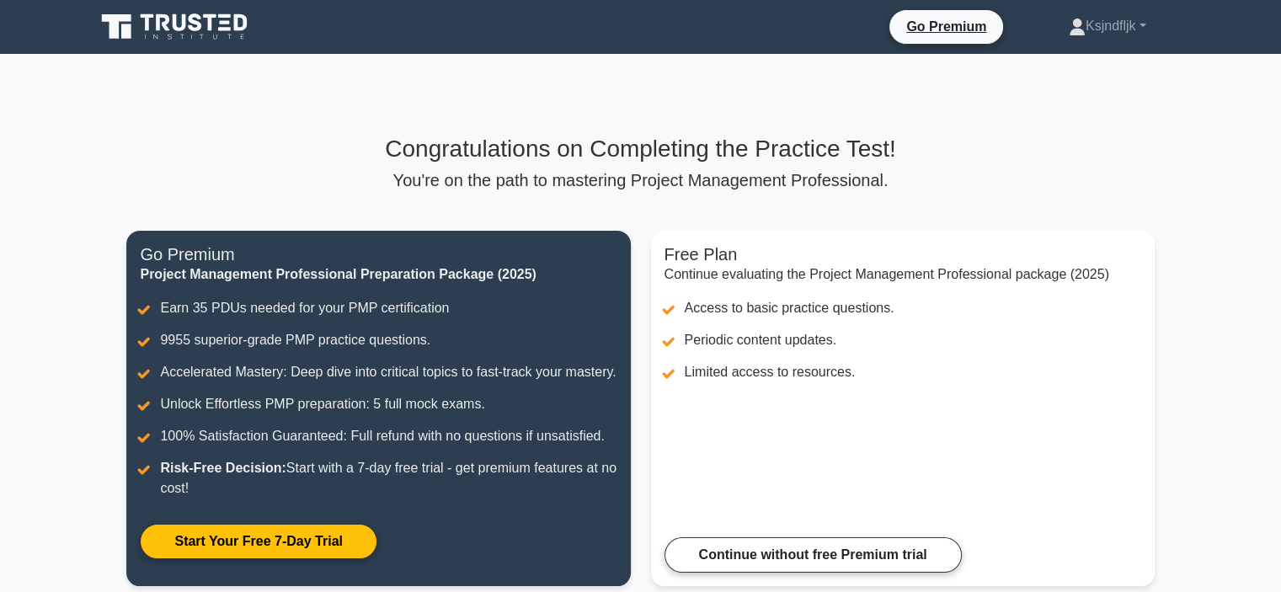
scroll to position [301, 0]
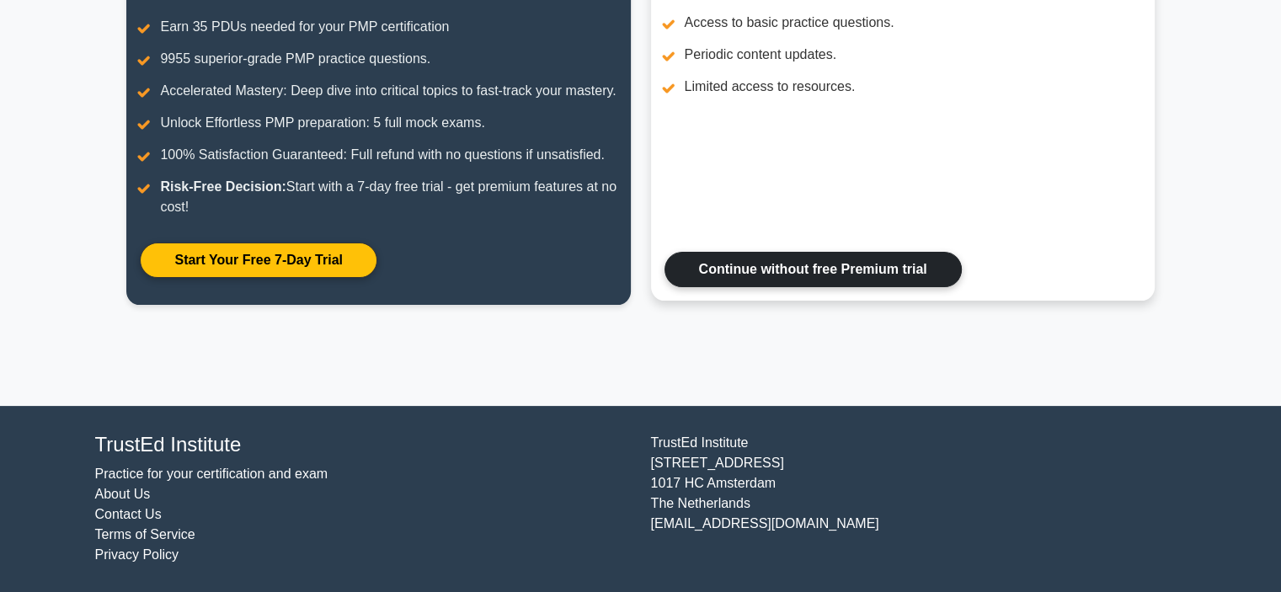
click at [775, 258] on link "Continue without free Premium trial" at bounding box center [812, 269] width 297 height 35
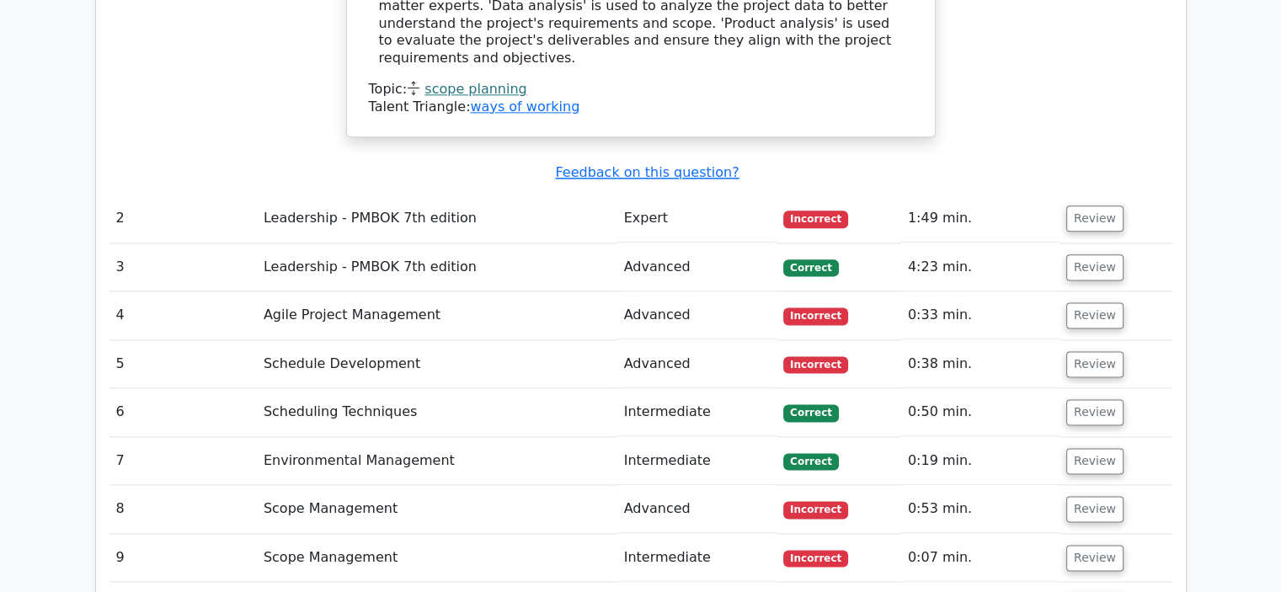
scroll to position [2131, 0]
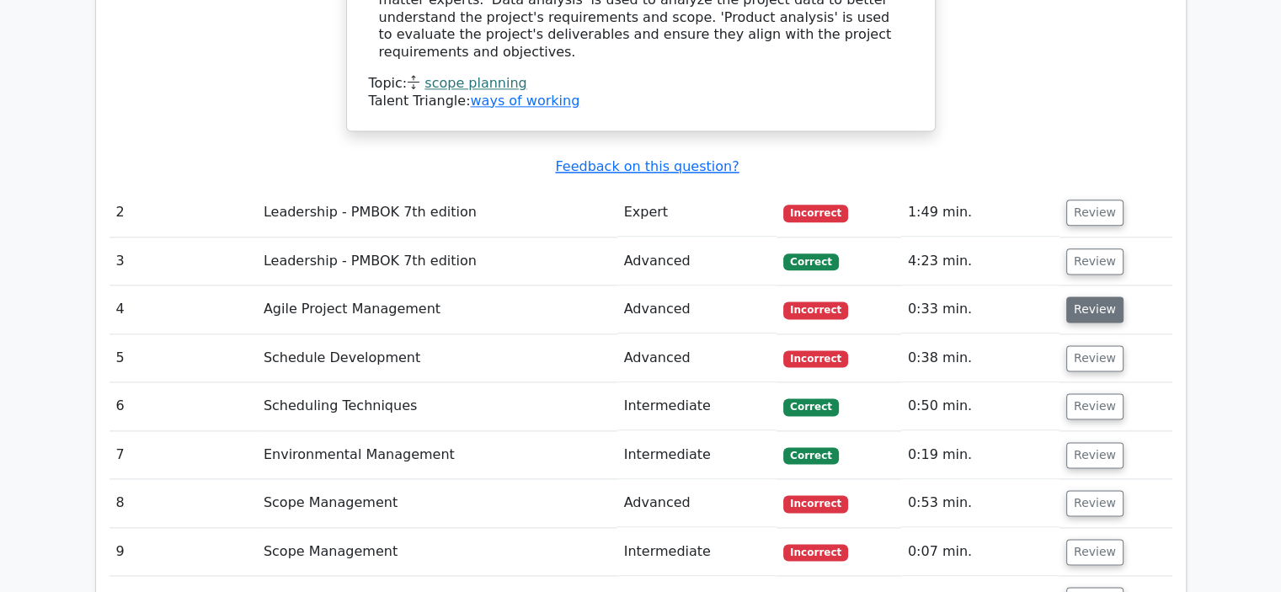
click at [1081, 296] on button "Review" at bounding box center [1094, 309] width 57 height 26
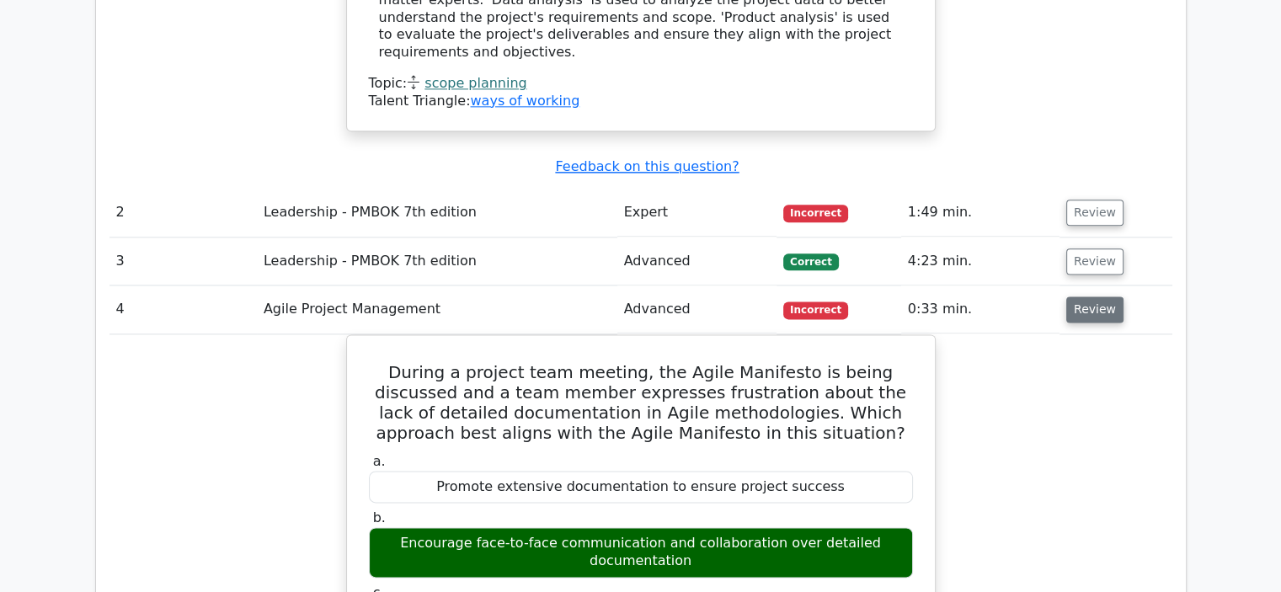
click at [1085, 296] on button "Review" at bounding box center [1094, 309] width 57 height 26
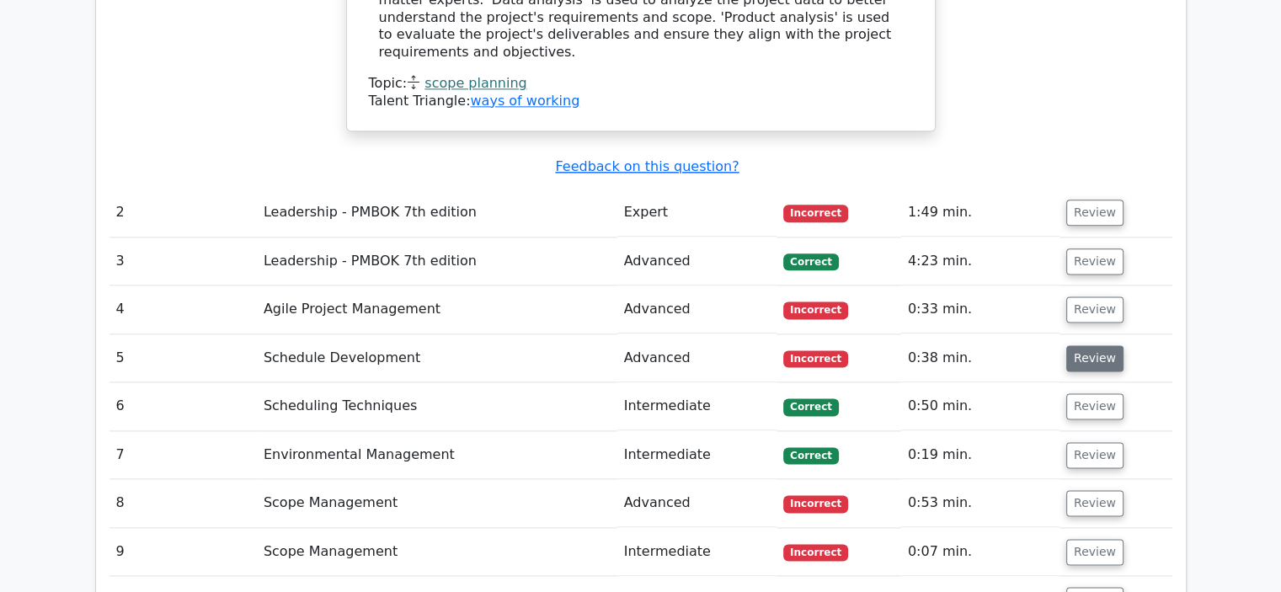
click at [1086, 345] on button "Review" at bounding box center [1094, 358] width 57 height 26
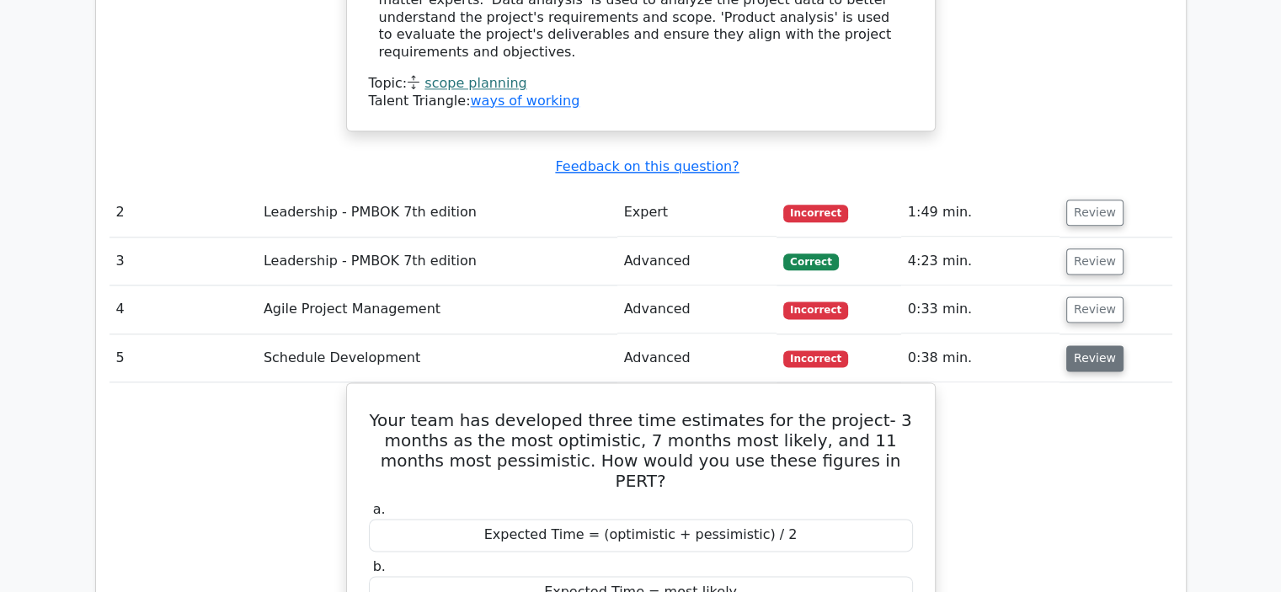
click at [1086, 345] on button "Review" at bounding box center [1094, 358] width 57 height 26
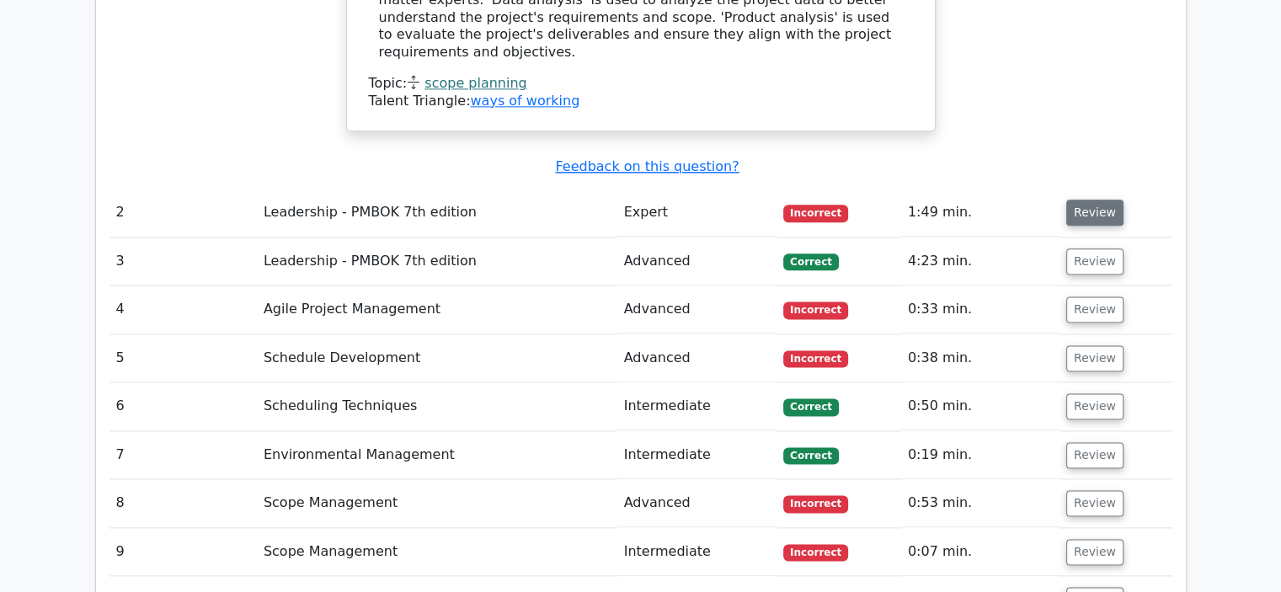
click at [1074, 200] on button "Review" at bounding box center [1094, 213] width 57 height 26
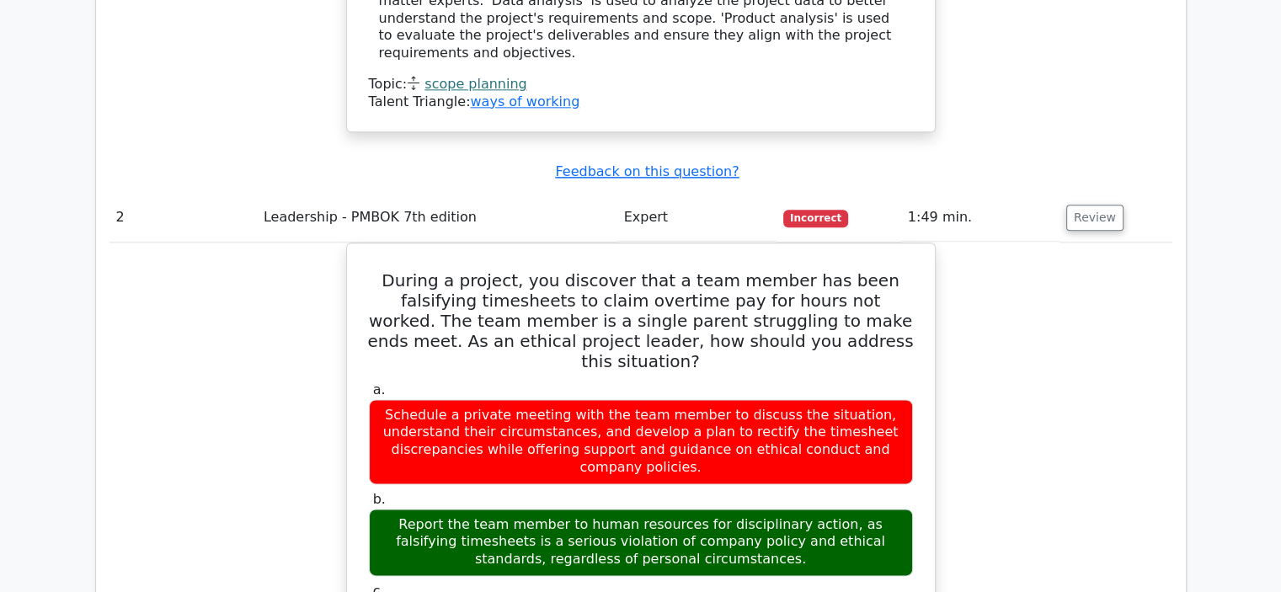
scroll to position [2067, 0]
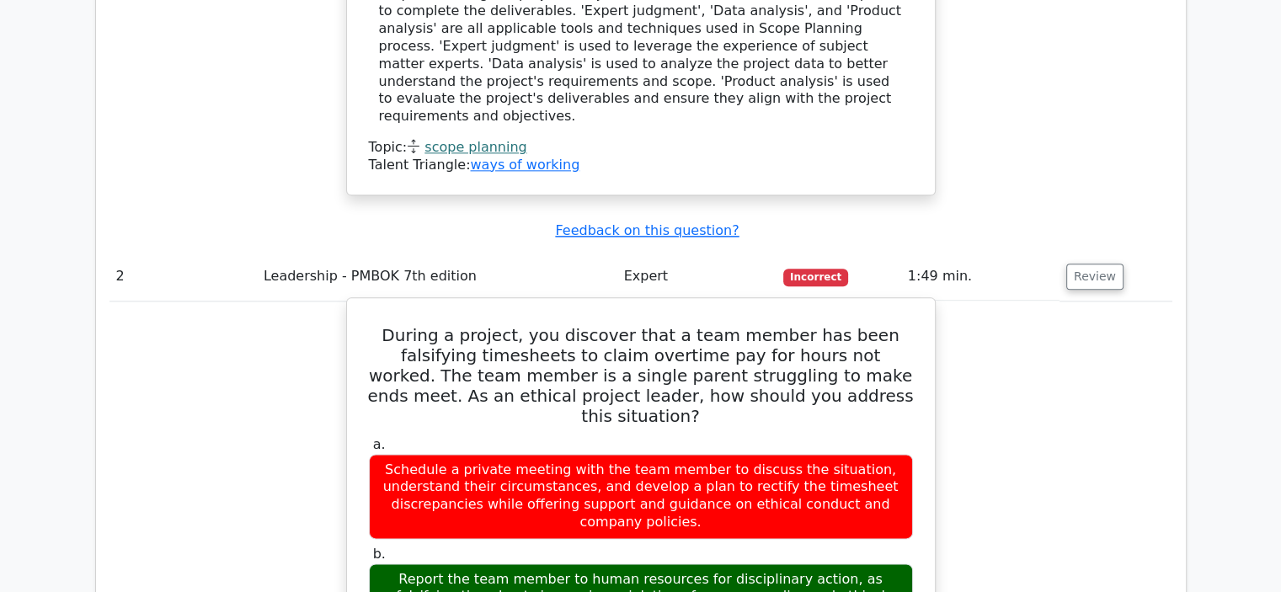
drag, startPoint x: 733, startPoint y: 393, endPoint x: 375, endPoint y: 206, distance: 403.8
copy div "During a project, you discover that a team member has been falsifying timesheet…"
